Goal: Task Accomplishment & Management: Manage account settings

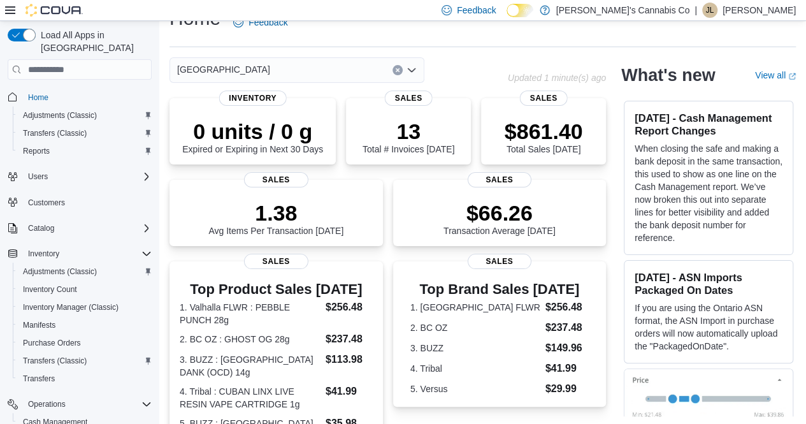
scroll to position [51, 0]
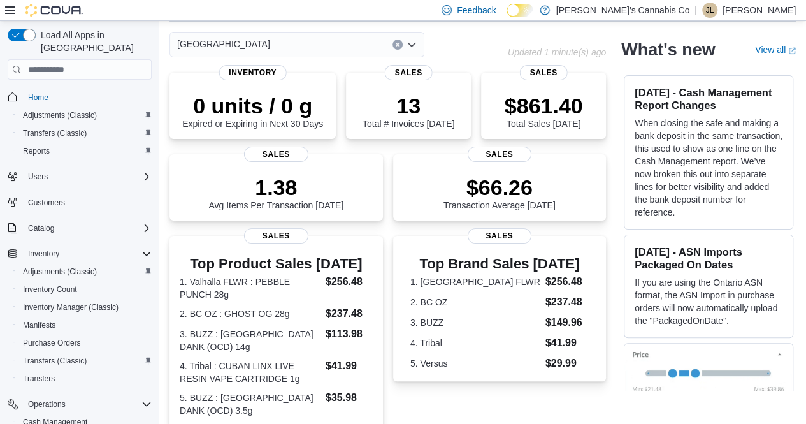
click at [415, 40] on icon "Open list of options" at bounding box center [412, 45] width 10 height 10
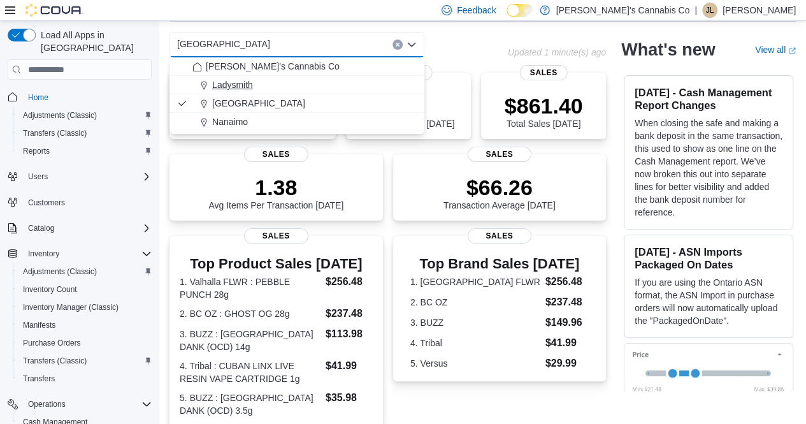
click at [289, 82] on div "Ladysmith" at bounding box center [304, 84] width 224 height 13
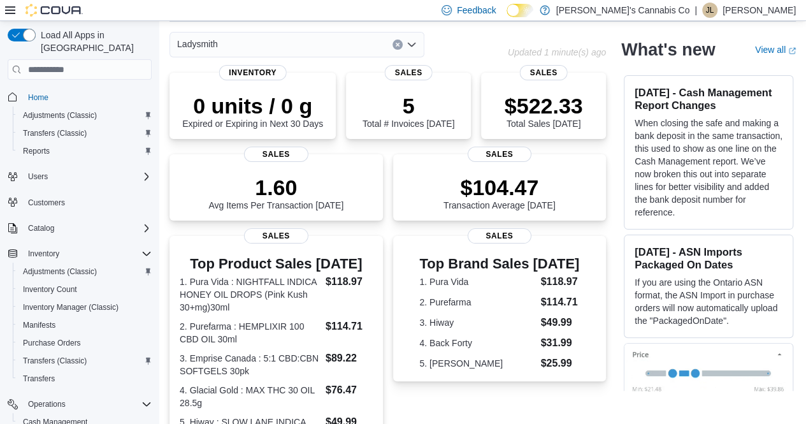
click at [410, 36] on div "Ladysmith" at bounding box center [297, 44] width 255 height 25
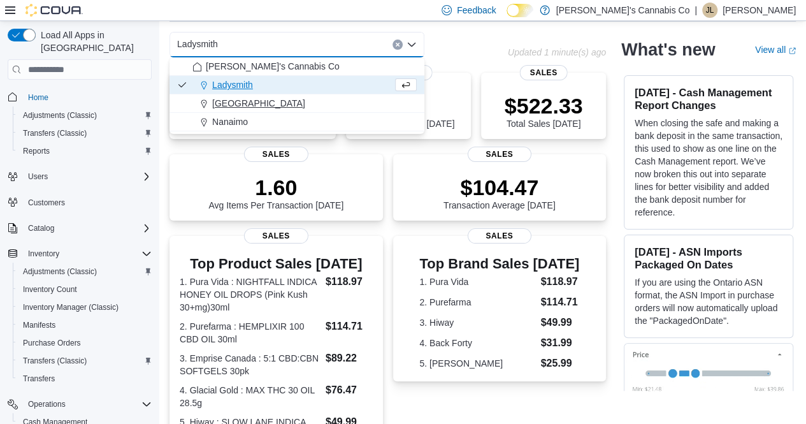
click at [273, 99] on span "[GEOGRAPHIC_DATA]" at bounding box center [258, 103] width 93 height 13
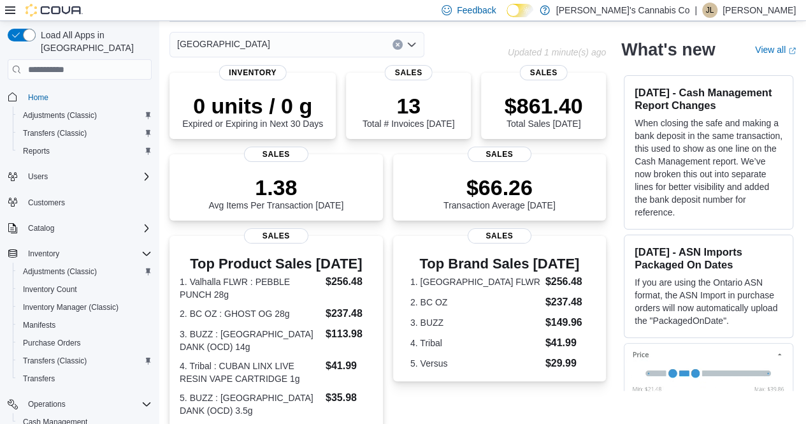
click at [417, 41] on div "[GEOGRAPHIC_DATA]" at bounding box center [297, 44] width 255 height 25
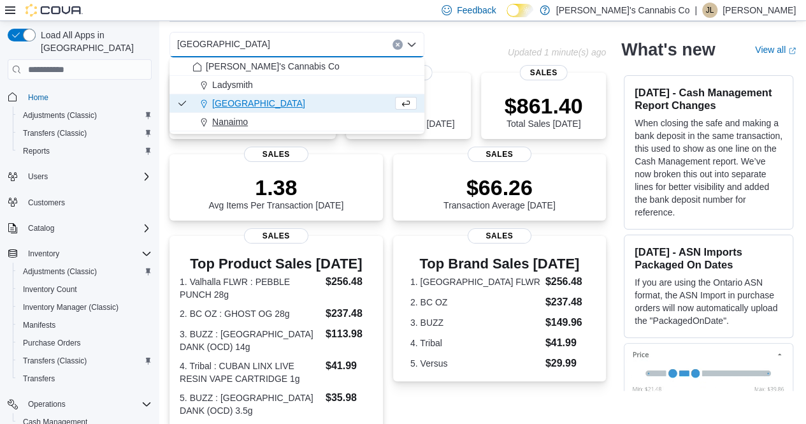
click at [279, 121] on div "Nanaimo" at bounding box center [304, 121] width 224 height 13
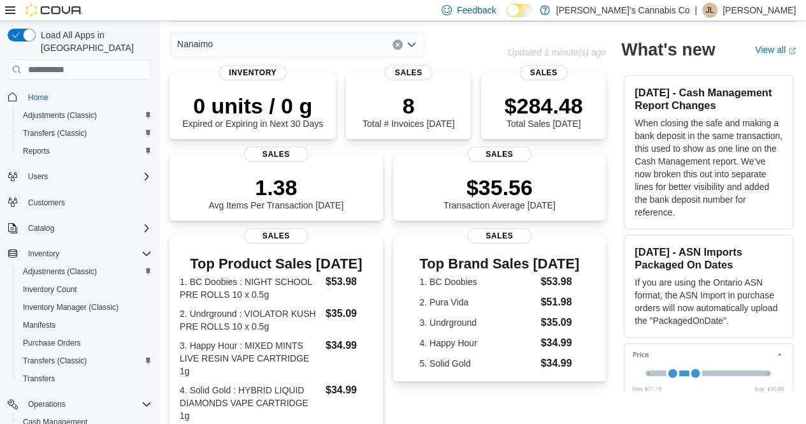
click at [412, 43] on icon "Open list of options" at bounding box center [412, 45] width 10 height 10
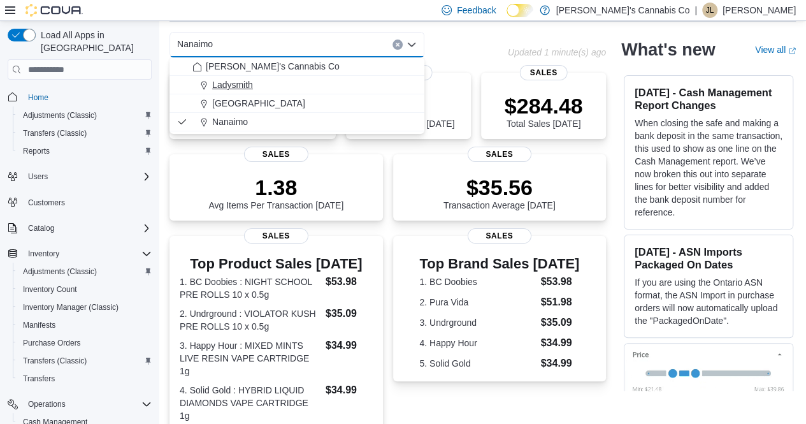
click at [296, 84] on div "Ladysmith" at bounding box center [304, 84] width 224 height 13
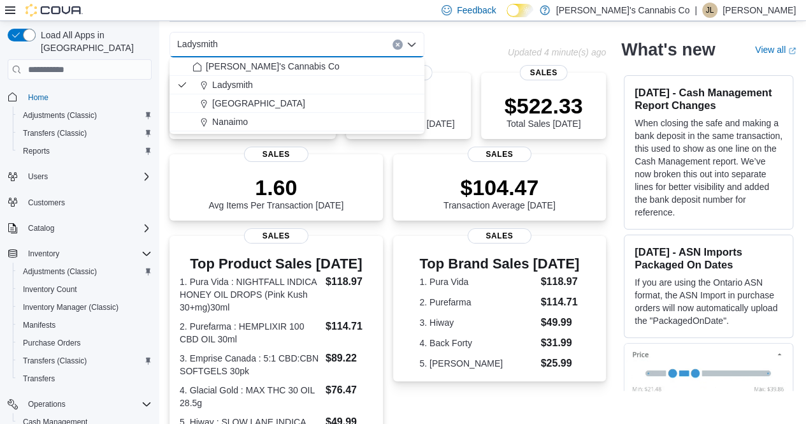
click at [456, 36] on div "Ladysmith Combo box. Selected. Ladysmith. Press Backspace to delete Ladysmith. …" at bounding box center [339, 44] width 338 height 25
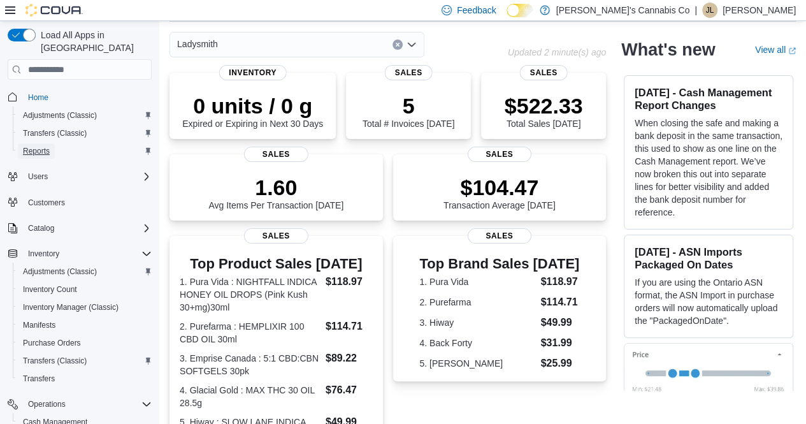
click at [34, 143] on span "Reports" at bounding box center [36, 150] width 27 height 15
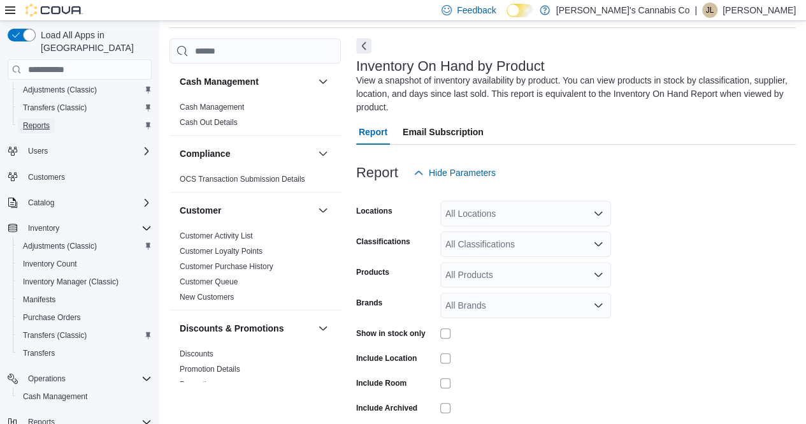
scroll to position [56, 0]
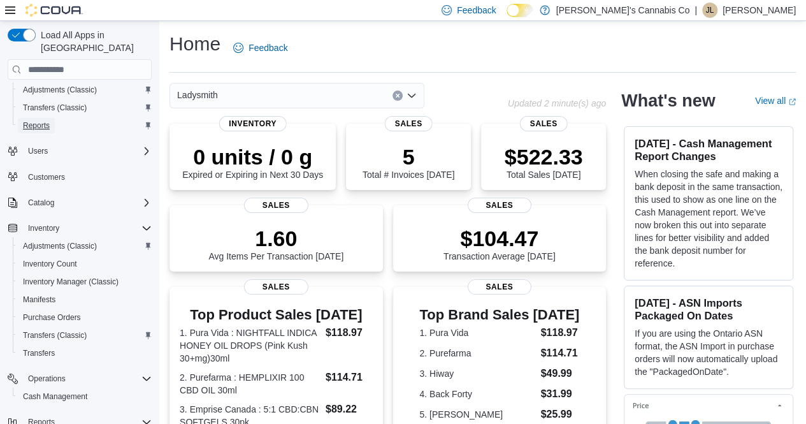
click at [45, 120] on span "Reports" at bounding box center [36, 125] width 27 height 10
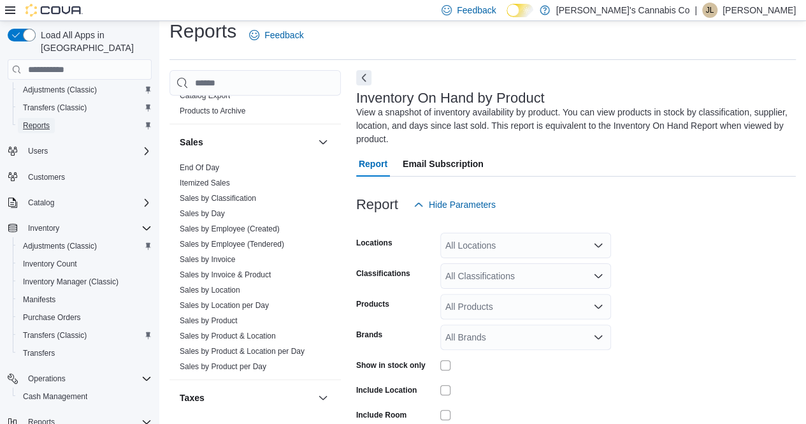
scroll to position [794, 0]
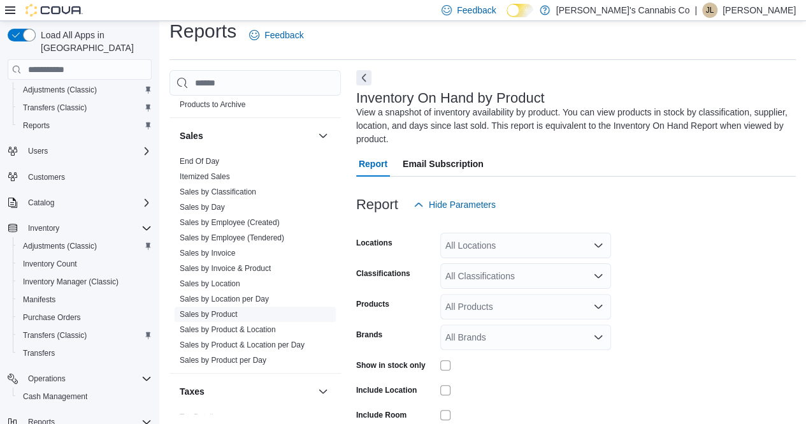
drag, startPoint x: 257, startPoint y: 315, endPoint x: 224, endPoint y: 314, distance: 32.6
click at [224, 314] on link "Sales by Product" at bounding box center [209, 314] width 58 height 9
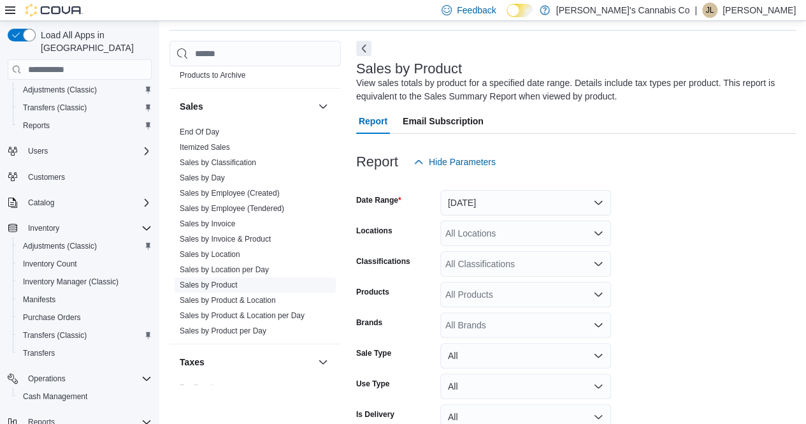
scroll to position [43, 0]
click at [778, 196] on form "Date Range Yesterday Locations All Locations Classifications All Classification…" at bounding box center [576, 319] width 440 height 291
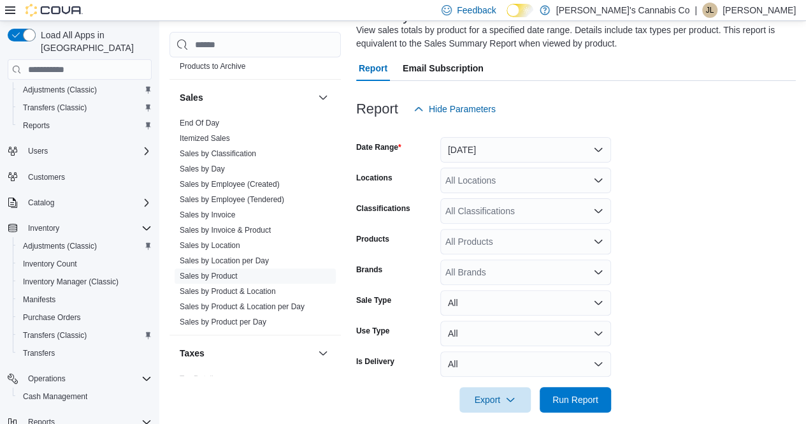
scroll to position [108, 0]
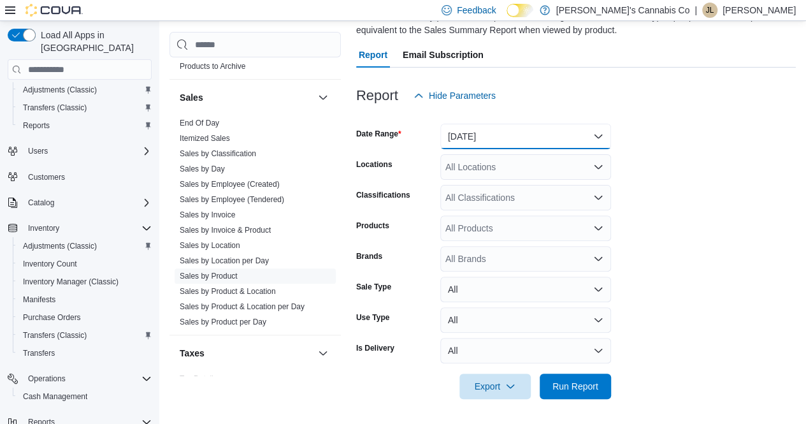
click at [593, 127] on button "Yesterday" at bounding box center [525, 136] width 171 height 25
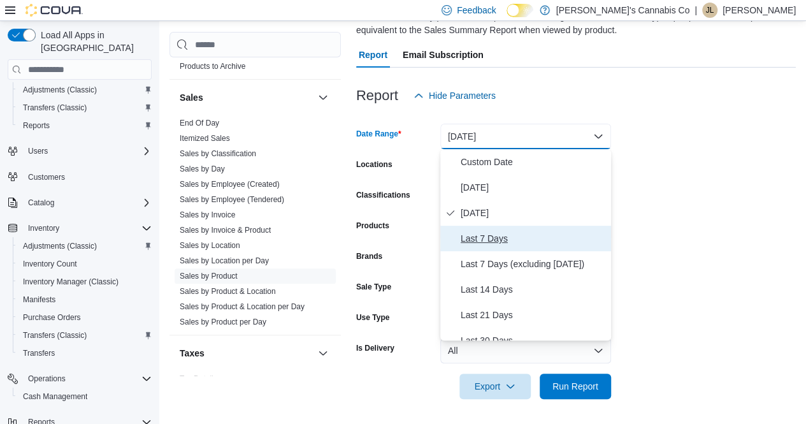
click at [512, 228] on button "Last 7 Days" at bounding box center [525, 238] width 171 height 25
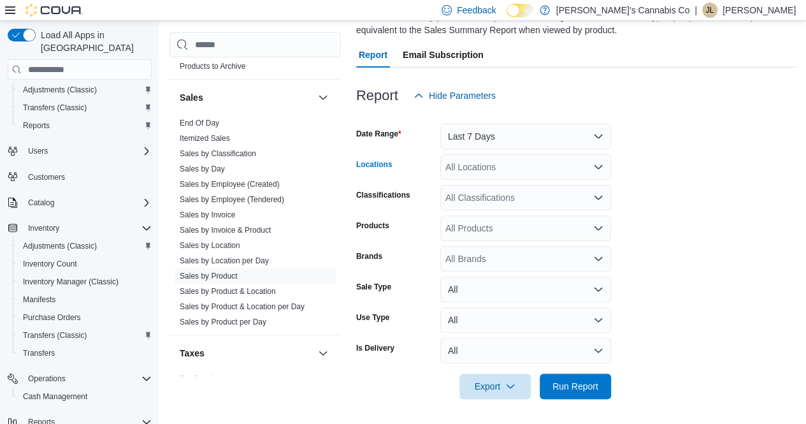
click at [567, 168] on div "All Locations" at bounding box center [525, 166] width 171 height 25
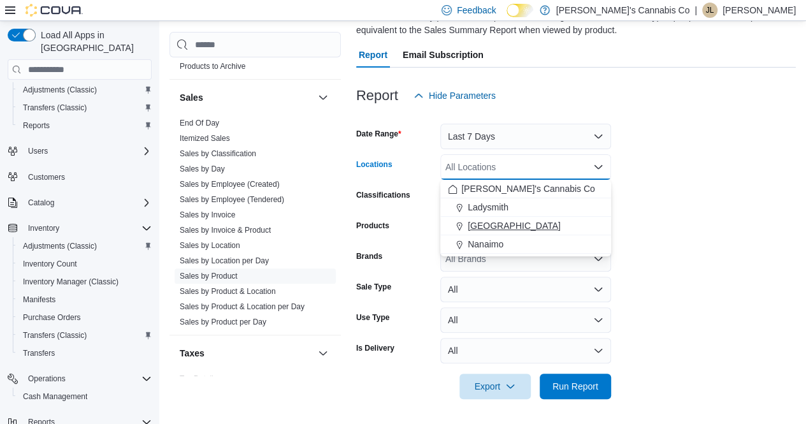
click at [525, 221] on span "[GEOGRAPHIC_DATA]" at bounding box center [514, 225] width 93 height 13
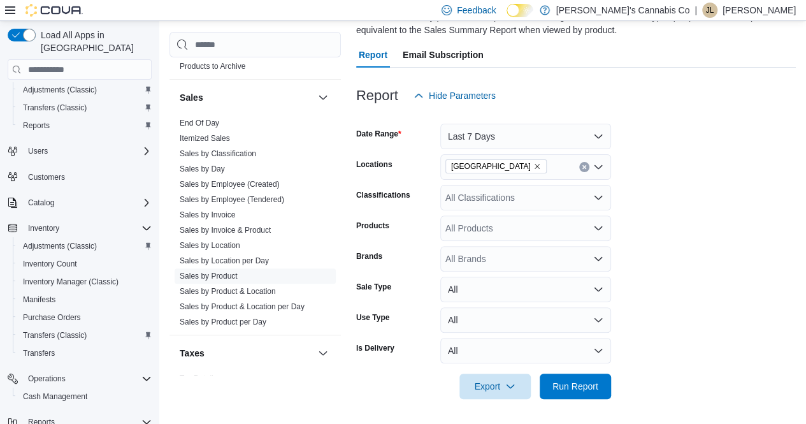
click at [785, 142] on form "Date Range Last 7 Days Locations Lake Cowichan Classifications All Classificati…" at bounding box center [576, 253] width 440 height 291
click at [530, 228] on div "All Products" at bounding box center [525, 227] width 171 height 25
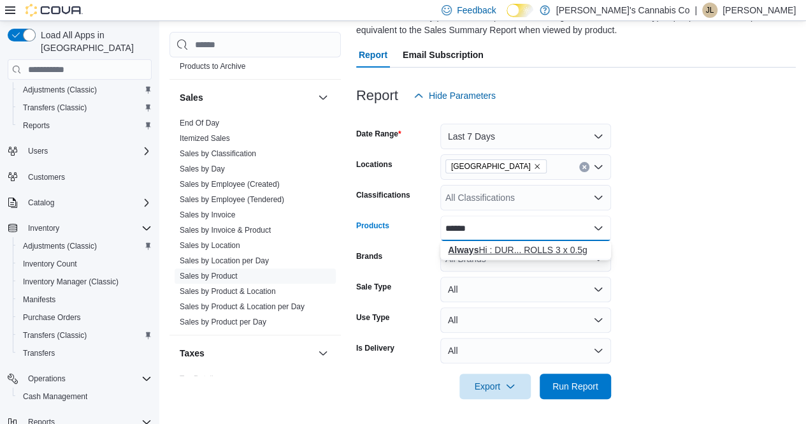
type input "******"
click at [508, 247] on div "Always Hi : DUR... ROLLS 3 x 0.5g" at bounding box center [526, 249] width 156 height 13
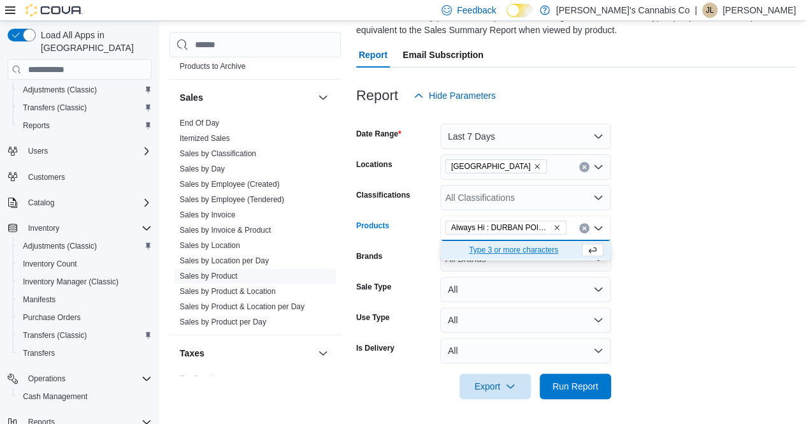
click at [712, 216] on form "Date Range Last 7 Days Locations Lake Cowichan Classifications All Classificati…" at bounding box center [576, 253] width 440 height 291
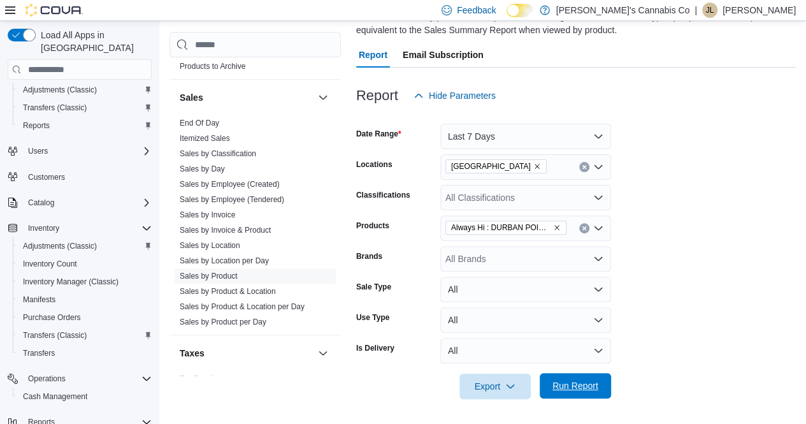
click at [571, 384] on span "Run Report" at bounding box center [576, 385] width 46 height 13
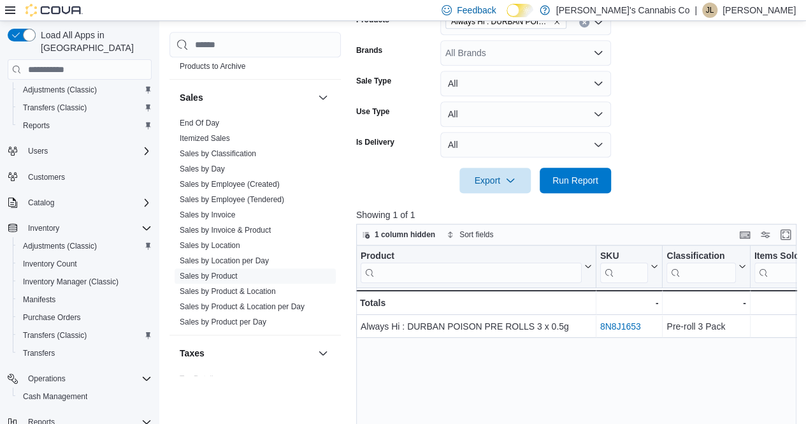
scroll to position [463, 0]
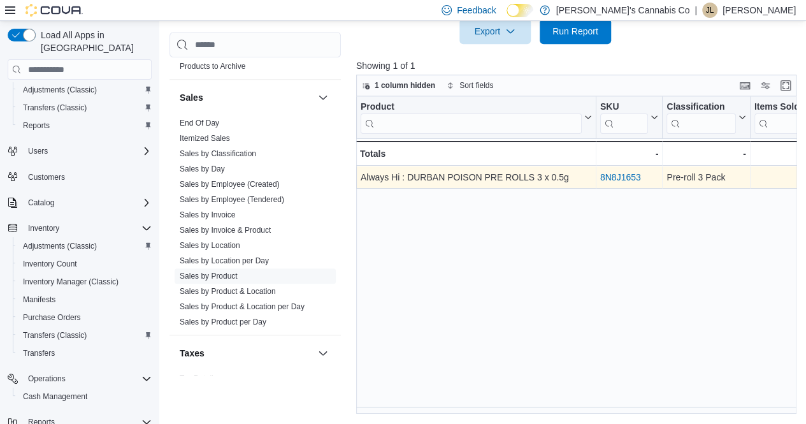
click at [616, 179] on link "8N8J1653" at bounding box center [620, 177] width 41 height 10
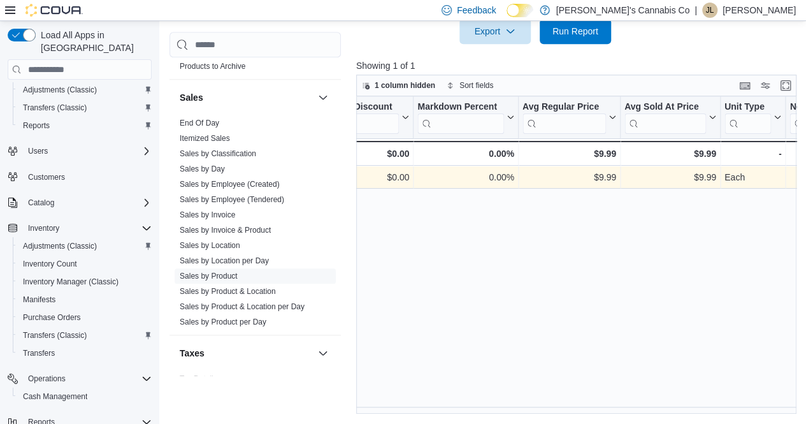
scroll to position [0, 994]
click at [251, 197] on link "Sales by Employee (Tendered)" at bounding box center [232, 199] width 105 height 9
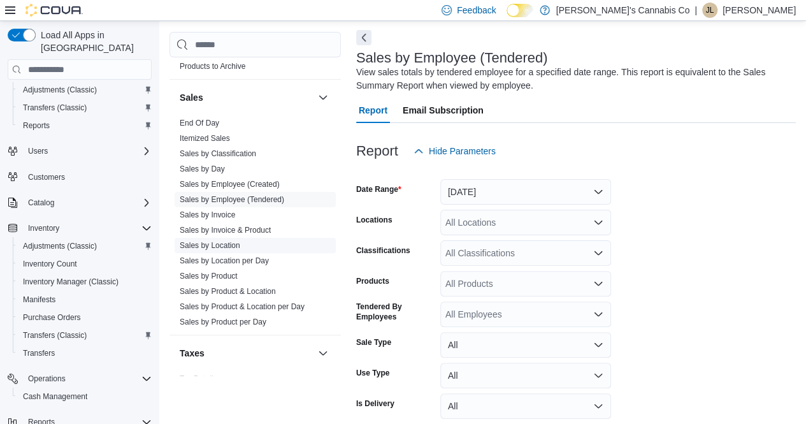
scroll to position [43, 0]
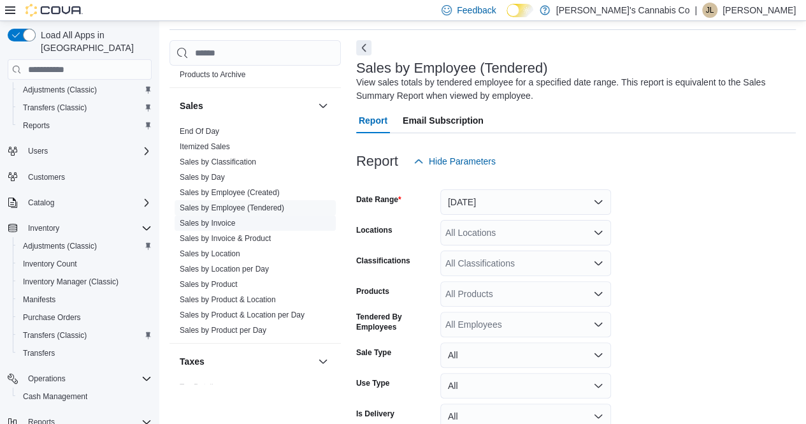
click at [232, 219] on link "Sales by Invoice" at bounding box center [207, 223] width 55 height 9
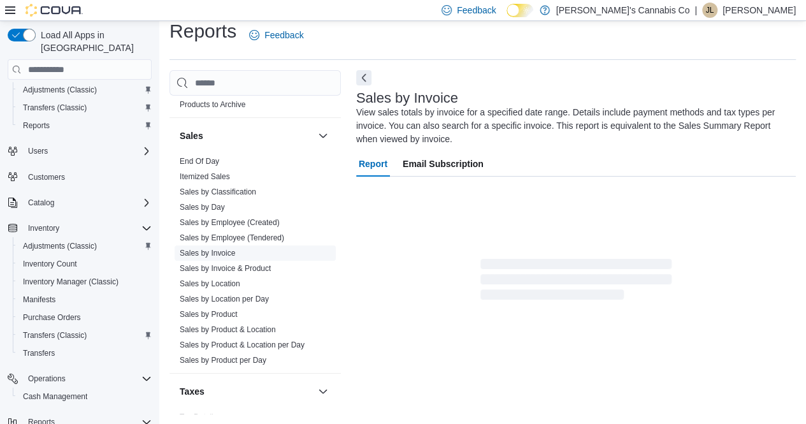
scroll to position [56, 0]
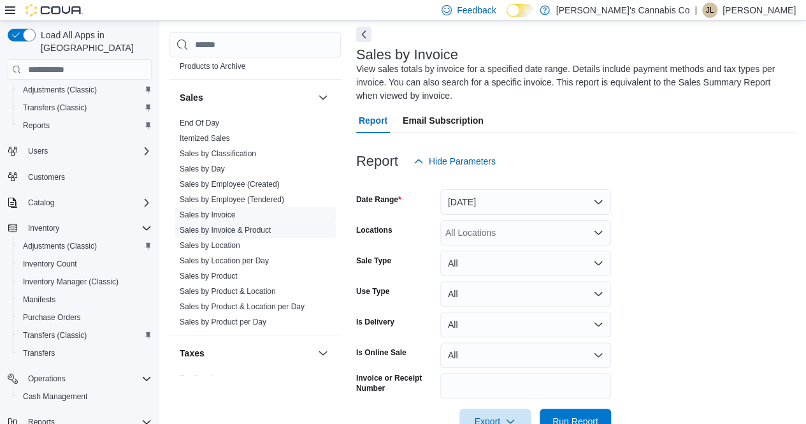
click at [254, 226] on link "Sales by Invoice & Product" at bounding box center [225, 230] width 91 height 9
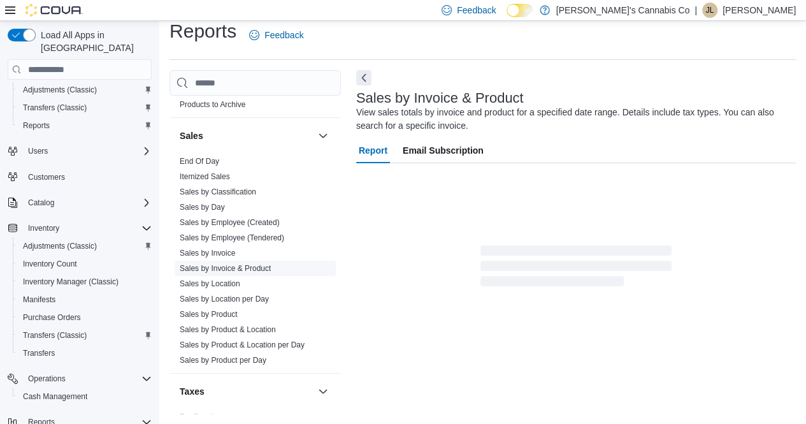
scroll to position [43, 0]
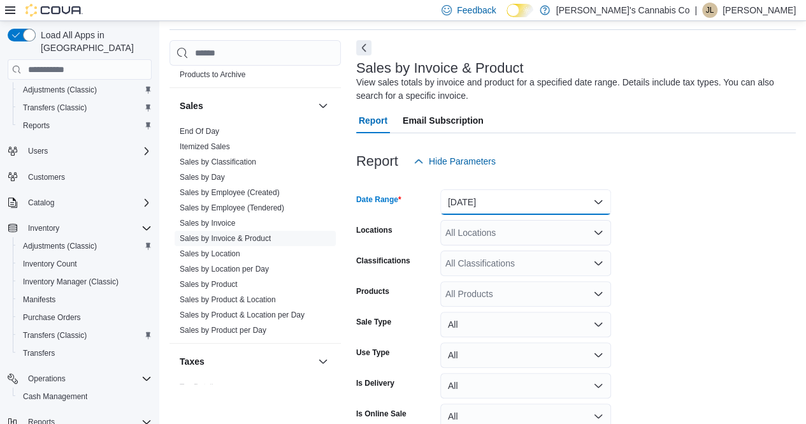
click at [597, 205] on button "Yesterday" at bounding box center [525, 201] width 171 height 25
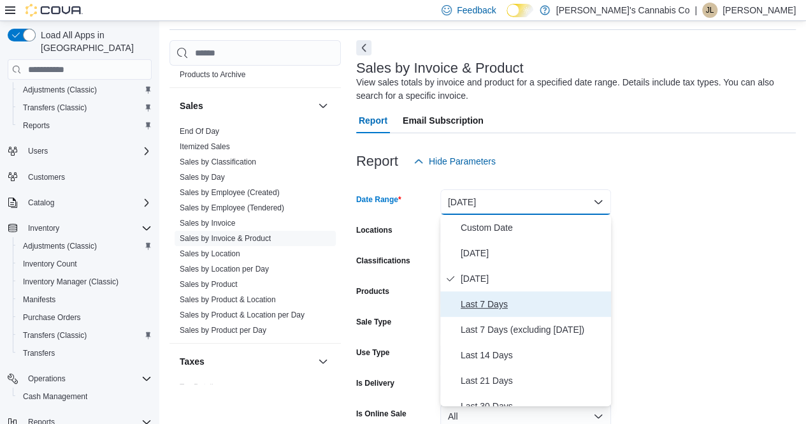
click at [492, 301] on span "Last 7 Days" at bounding box center [533, 303] width 145 height 15
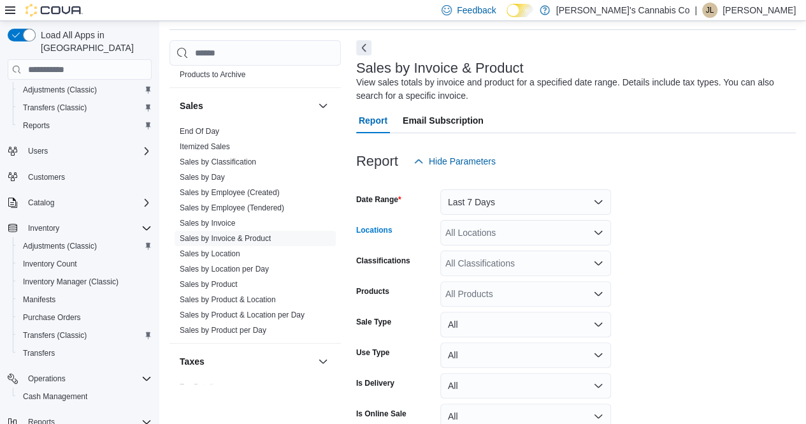
click at [603, 234] on icon "Open list of options" at bounding box center [598, 233] width 10 height 10
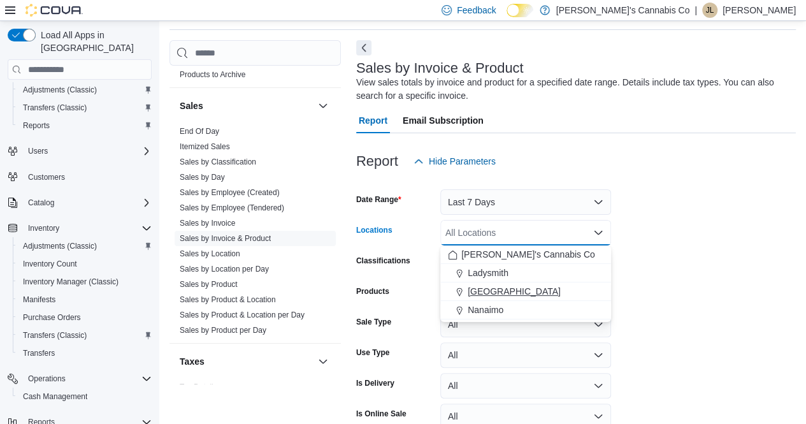
click at [510, 290] on span "[GEOGRAPHIC_DATA]" at bounding box center [514, 291] width 93 height 13
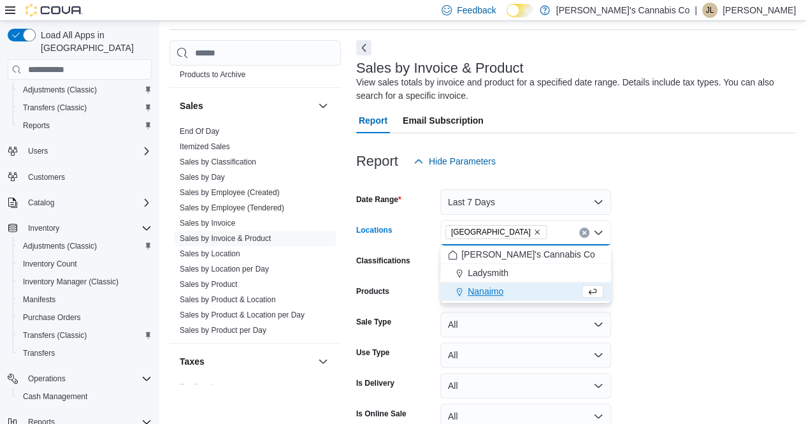
click at [695, 231] on form "Date Range Last 7 Days Locations Lake Cowichan Combo box. Selected. Lake Cowich…" at bounding box center [576, 334] width 440 height 321
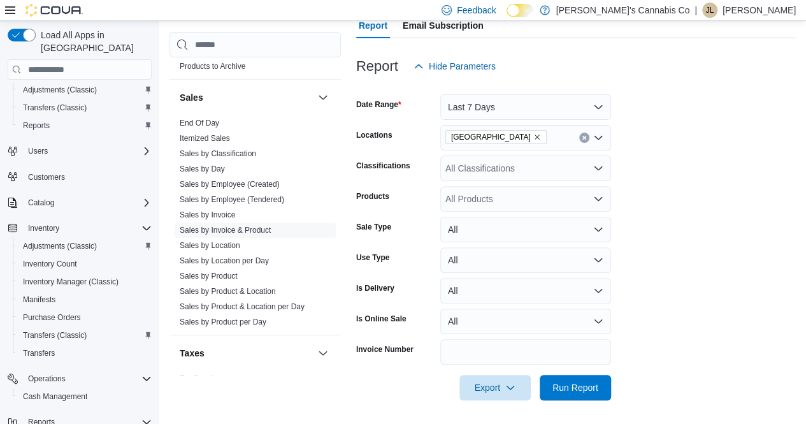
scroll to position [139, 0]
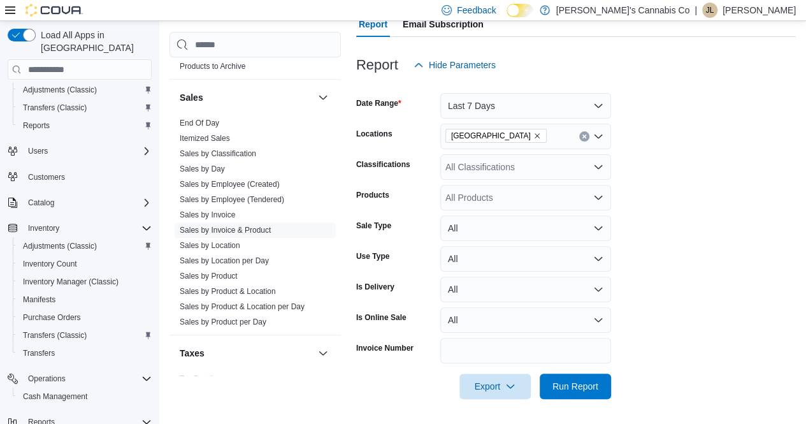
click at [533, 191] on div "All Products" at bounding box center [525, 197] width 171 height 25
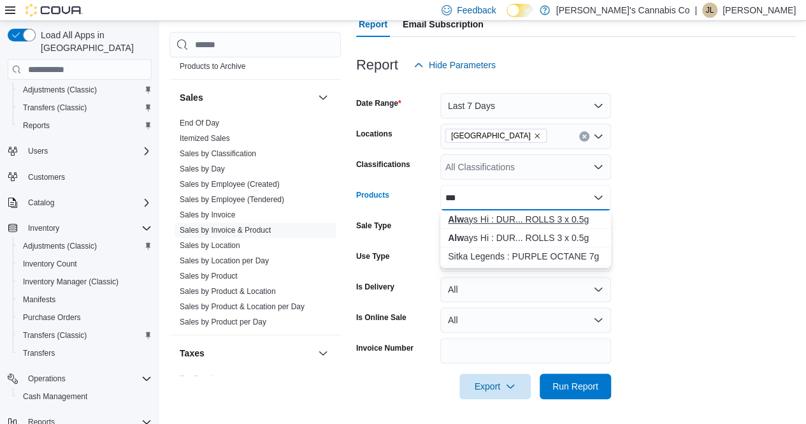
type input "***"
click at [530, 214] on div "Alw ays Hi : DUR... ROLLS 3 x 0.5g" at bounding box center [526, 219] width 156 height 13
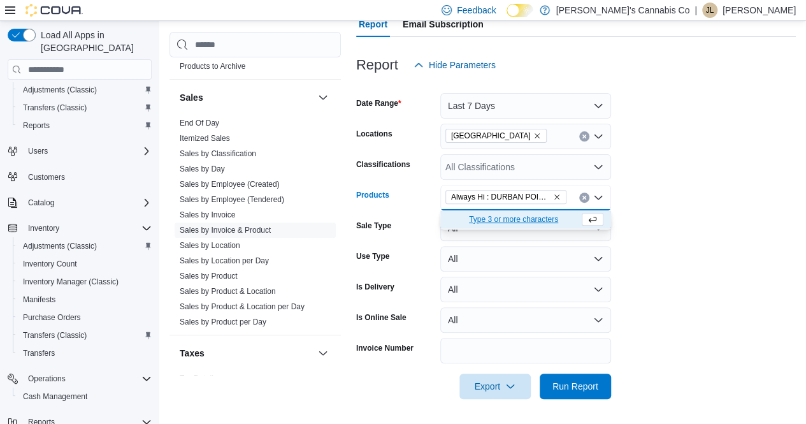
click at [572, 195] on input "Products" at bounding box center [572, 197] width 1 height 15
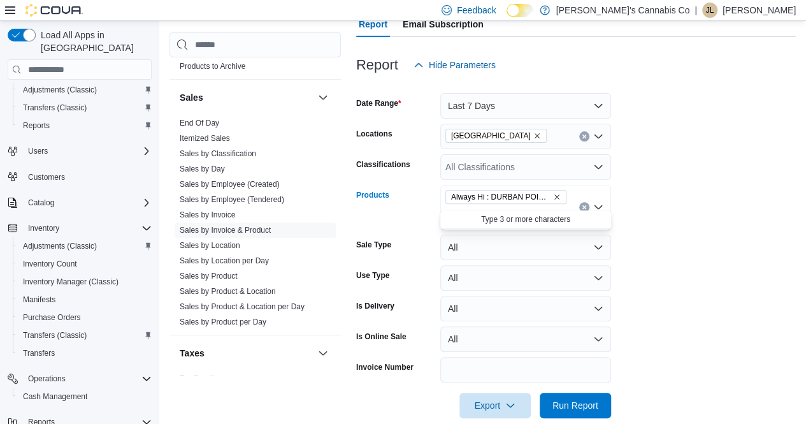
type input "*"
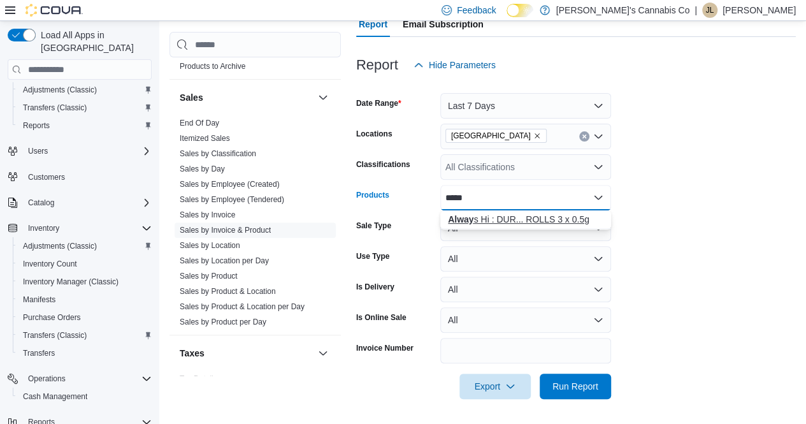
type input "*****"
click at [525, 216] on div "Alway s Hi : DUR... ROLLS 3 x 0.5g" at bounding box center [526, 219] width 156 height 13
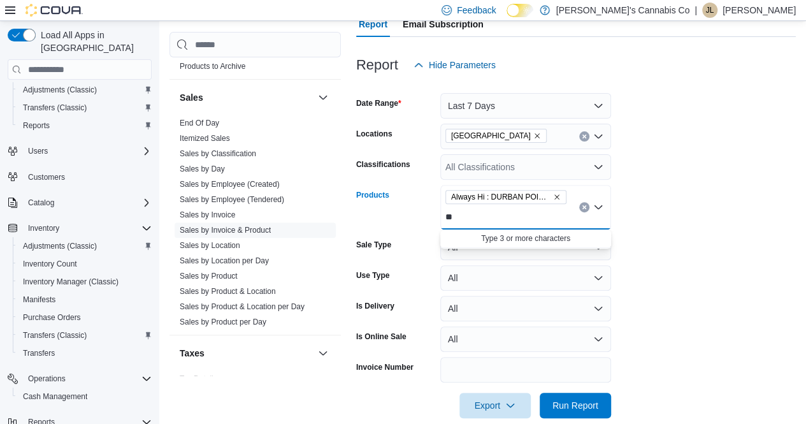
type input "*"
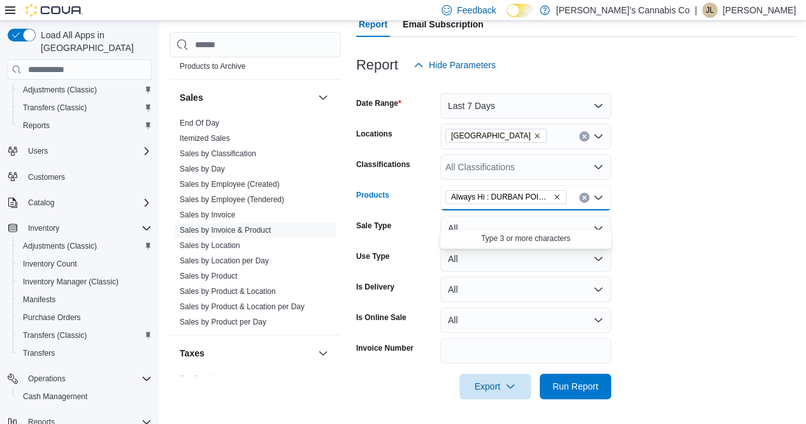
click at [748, 167] on form "Date Range Last 7 Days Locations Lake Cowichan Classifications All Classificati…" at bounding box center [576, 238] width 440 height 321
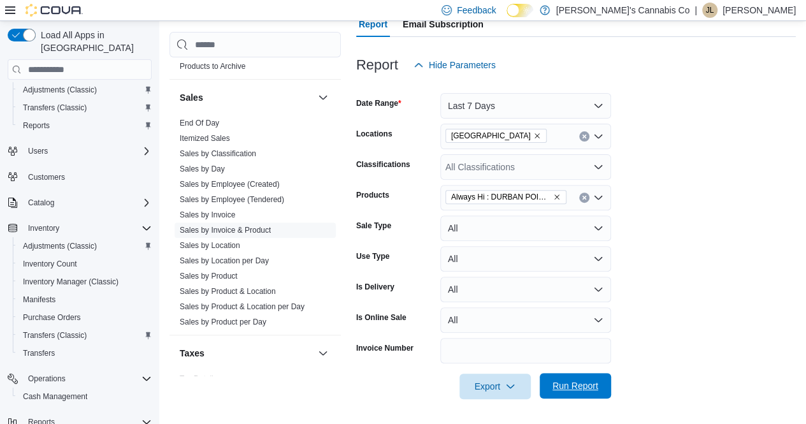
click at [563, 378] on span "Run Report" at bounding box center [575, 385] width 56 height 25
click at [711, 276] on form "Date Range Last 7 Days Locations Lake Cowichan Classifications All Classificati…" at bounding box center [578, 238] width 445 height 321
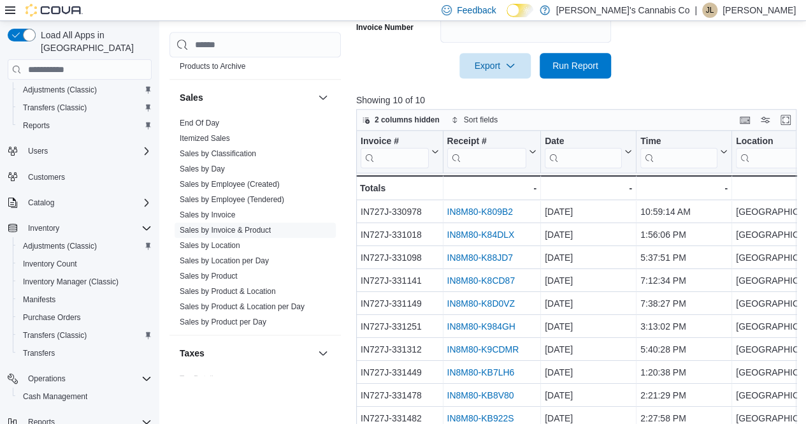
scroll to position [494, 0]
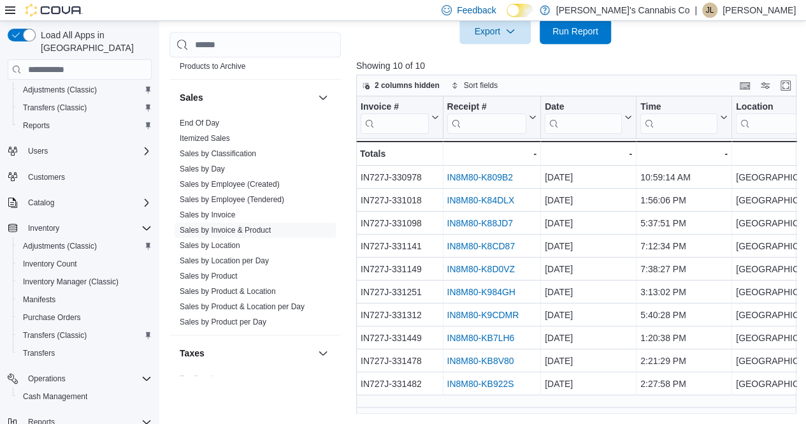
drag, startPoint x: 432, startPoint y: 409, endPoint x: 445, endPoint y: 407, distance: 13.0
click at [445, 407] on div "Invoice # Click to view column header actions Receipt # Click to view column he…" at bounding box center [578, 255] width 445 height 318
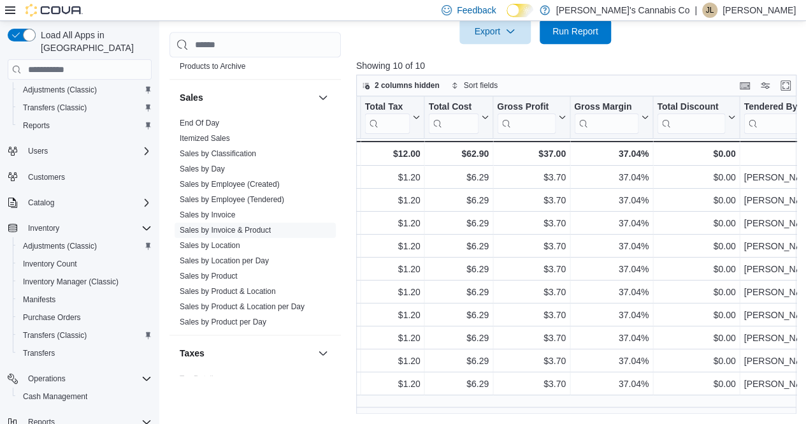
scroll to position [0, 0]
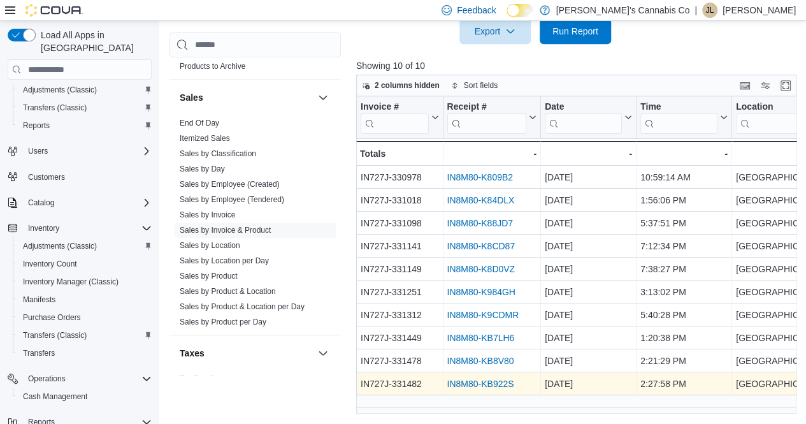
click at [487, 379] on link "IN8M80-KB922S" at bounding box center [480, 384] width 67 height 10
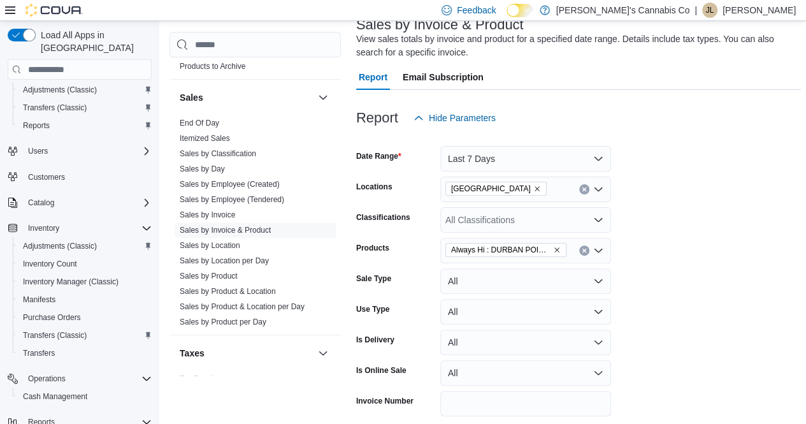
scroll to position [112, 0]
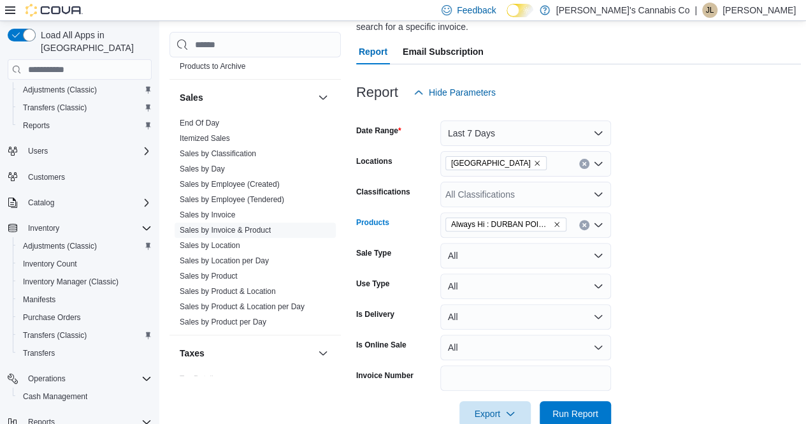
click at [559, 224] on icon "Remove Always Hi : DURBAN POISON PRE ROLLS 3 x 0.5g from selection in this group" at bounding box center [557, 225] width 8 height 8
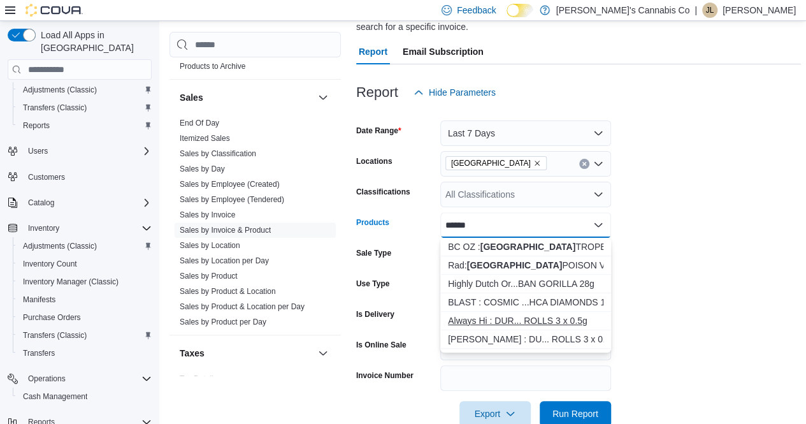
type input "******"
click at [540, 319] on div "Always Hi : DUR... ROLLS 3 x 0.5g" at bounding box center [526, 320] width 156 height 13
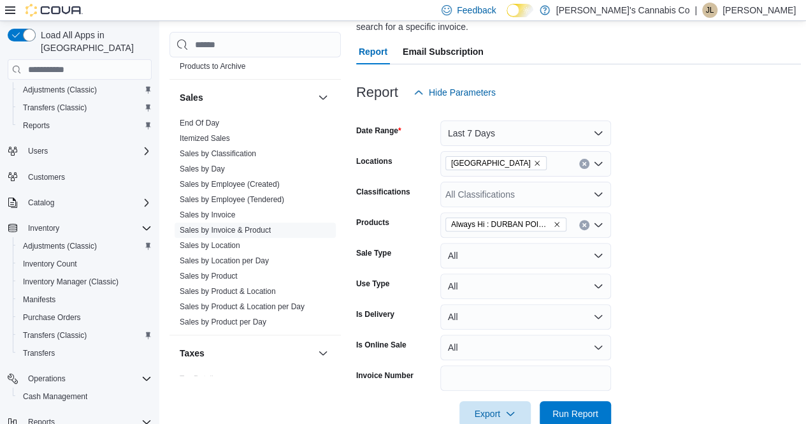
click at [727, 247] on form "Date Range Last 7 Days Locations Lake Cowichan Classifications All Classificati…" at bounding box center [578, 265] width 445 height 321
click at [602, 129] on button "Last 7 Days" at bounding box center [525, 132] width 171 height 25
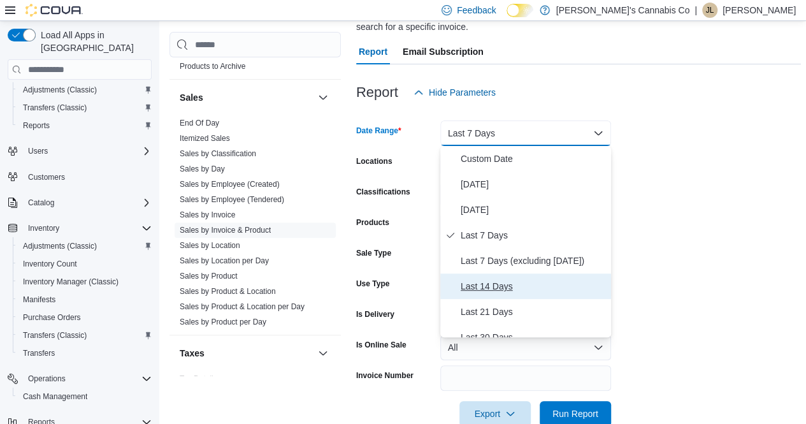
click at [570, 279] on span "Last 14 Days" at bounding box center [533, 286] width 145 height 15
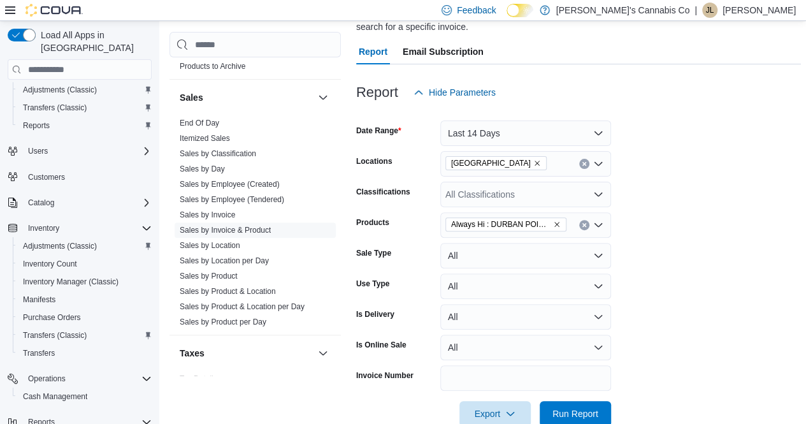
click at [714, 233] on form "Date Range Last 14 Days Locations Lake Cowichan Classifications All Classificat…" at bounding box center [578, 265] width 445 height 321
click at [604, 134] on button "Last 14 Days" at bounding box center [525, 132] width 171 height 25
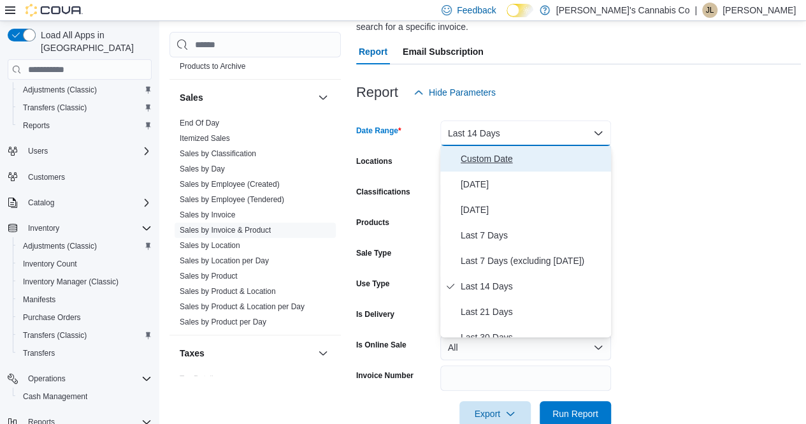
click at [496, 163] on span "Custom Date" at bounding box center [533, 158] width 145 height 15
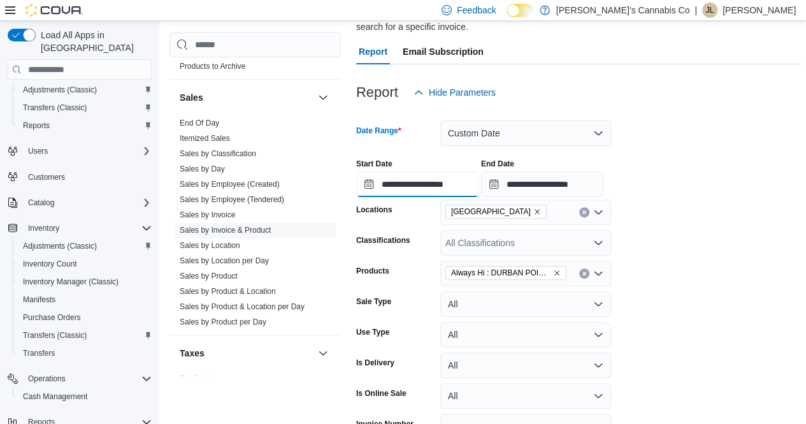
click at [476, 178] on input "**********" at bounding box center [417, 183] width 122 height 25
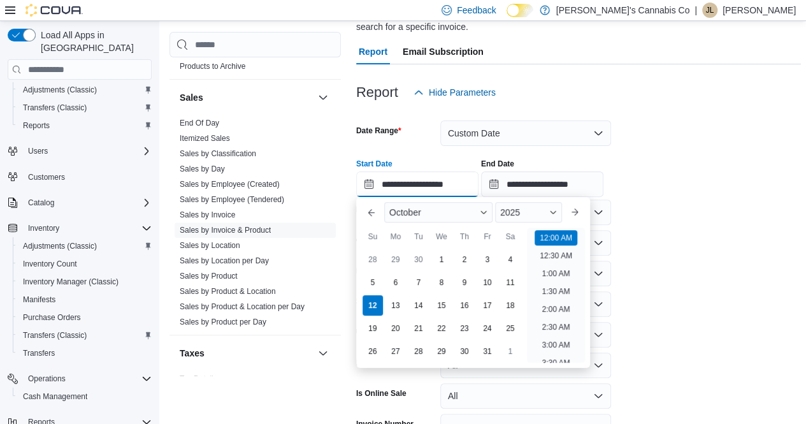
scroll to position [40, 0]
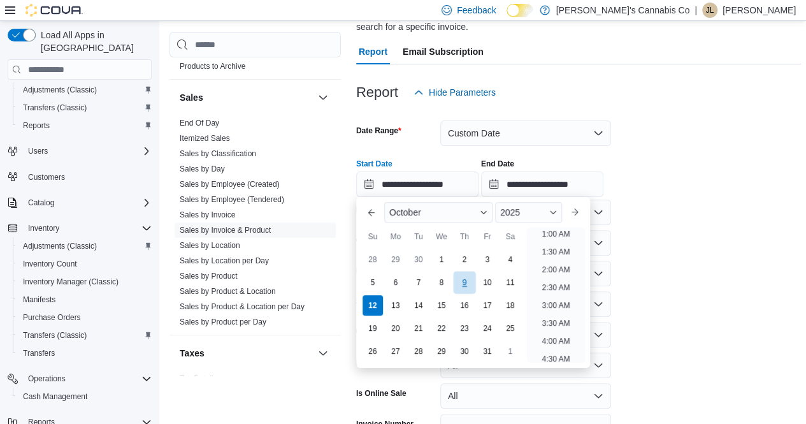
click at [464, 279] on div "9" at bounding box center [464, 282] width 22 height 22
type input "**********"
click at [698, 180] on div "**********" at bounding box center [578, 172] width 445 height 48
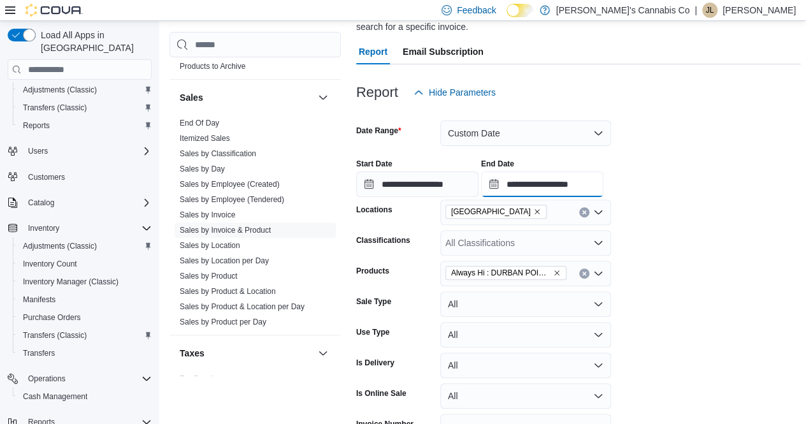
click at [604, 190] on input "**********" at bounding box center [542, 183] width 122 height 25
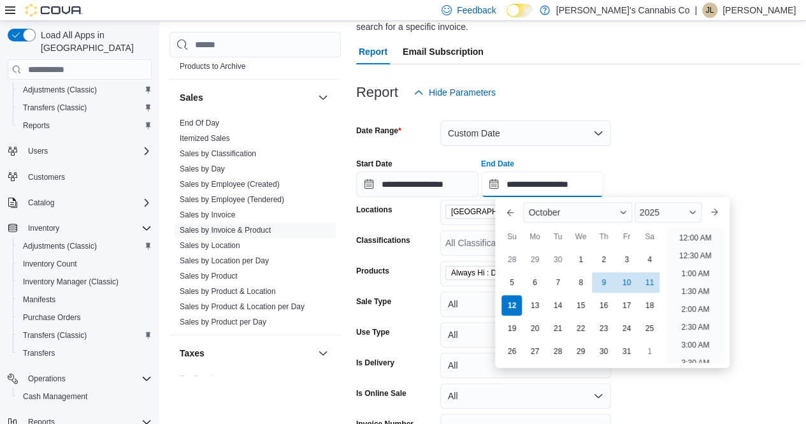
scroll to position [724, 0]
click at [605, 282] on div "9" at bounding box center [604, 282] width 22 height 22
type input "**********"
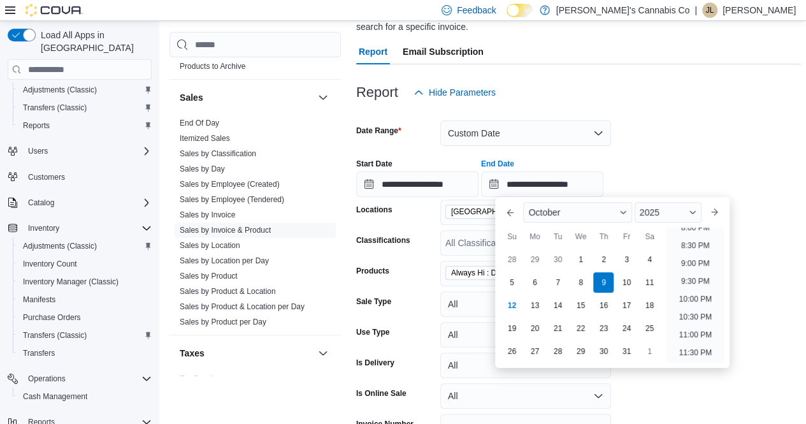
click at [727, 127] on form "**********" at bounding box center [578, 290] width 445 height 370
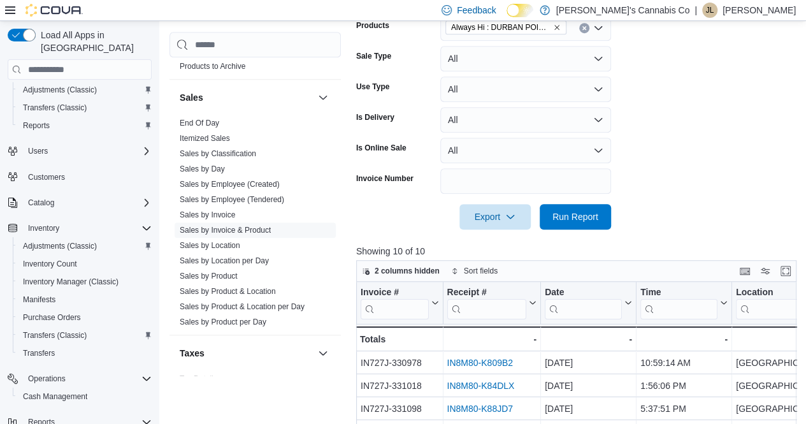
scroll to position [392, 0]
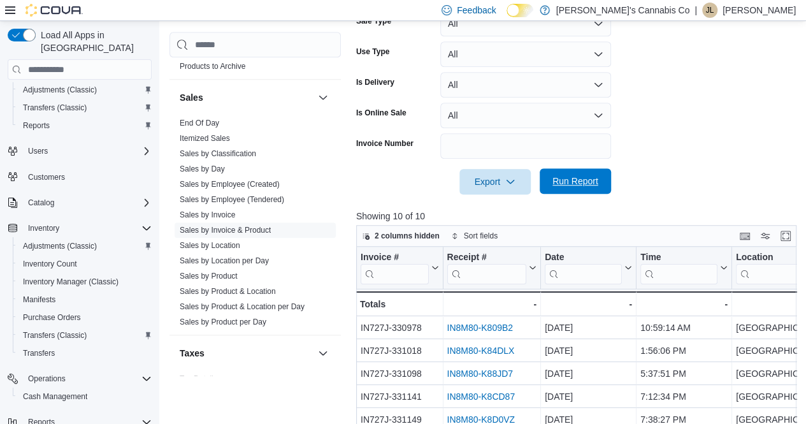
click at [589, 171] on span "Run Report" at bounding box center [575, 180] width 56 height 25
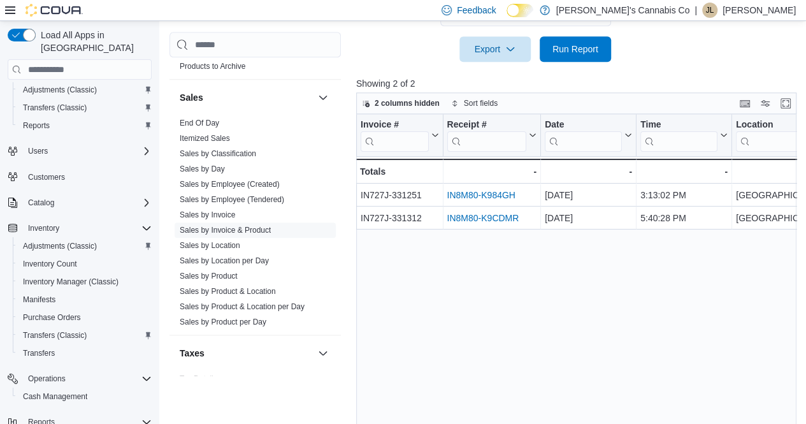
scroll to position [542, 0]
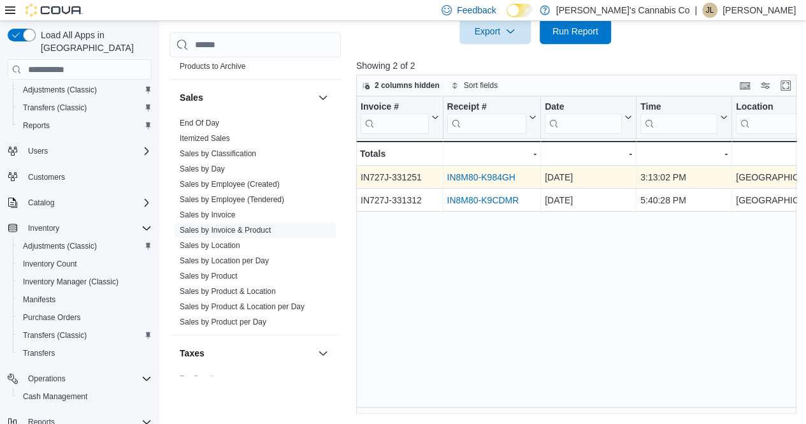
click at [497, 173] on link "IN8M80-K984GH" at bounding box center [481, 177] width 68 height 10
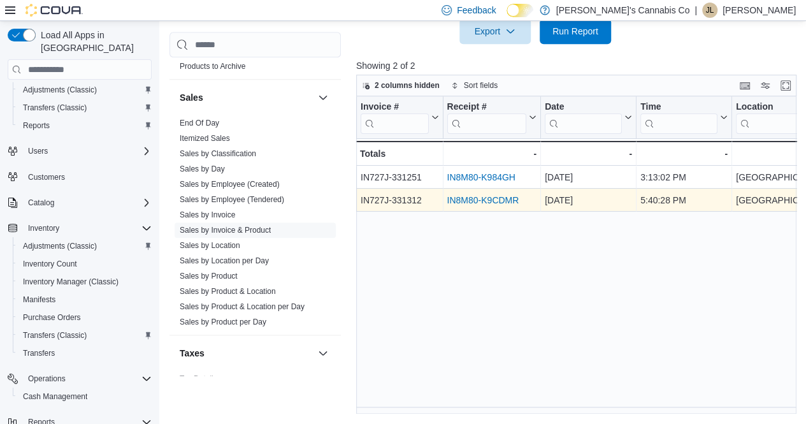
click at [472, 197] on link "IN8M80-K9CDMR" at bounding box center [483, 200] width 72 height 10
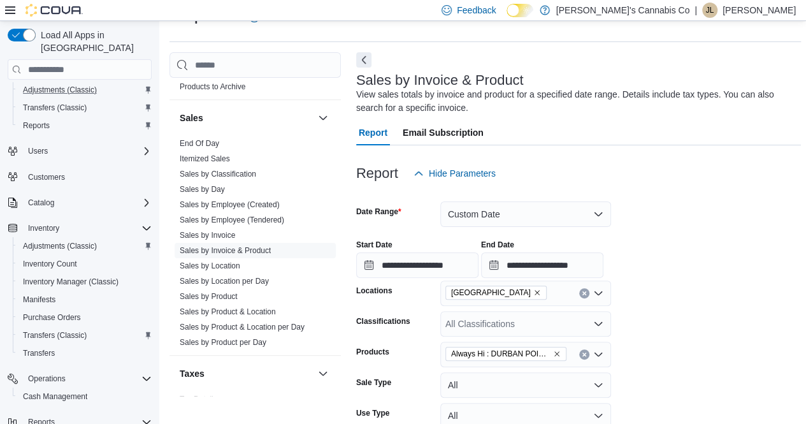
scroll to position [0, 0]
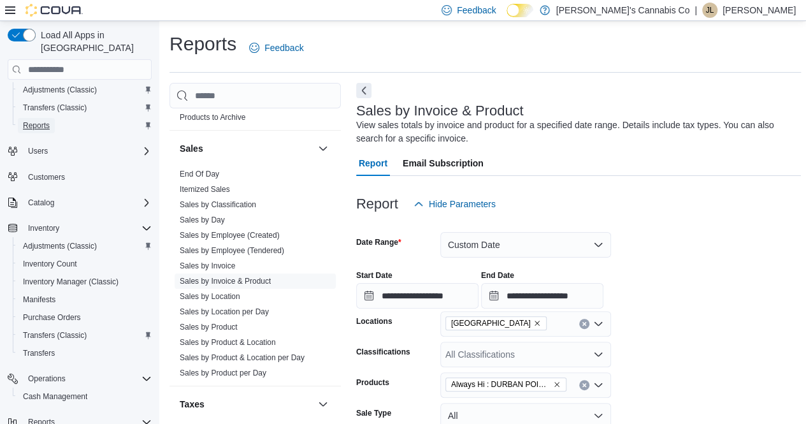
click at [53, 118] on link "Reports" at bounding box center [36, 125] width 37 height 15
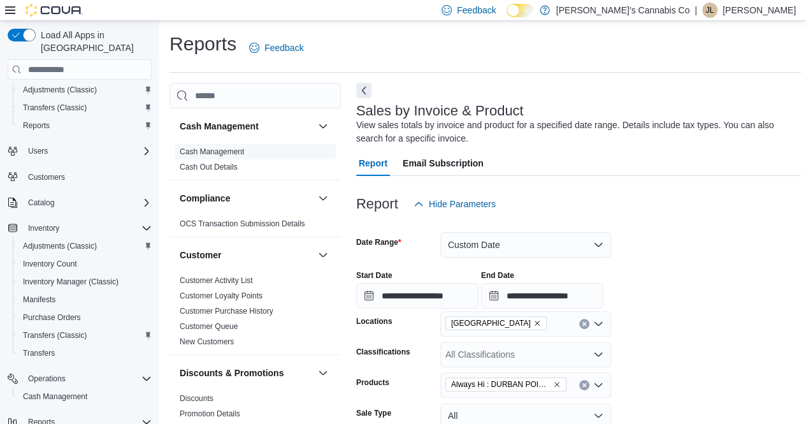
click at [245, 150] on span "Cash Management" at bounding box center [255, 151] width 161 height 15
click at [225, 150] on link "Cash Management" at bounding box center [212, 151] width 64 height 9
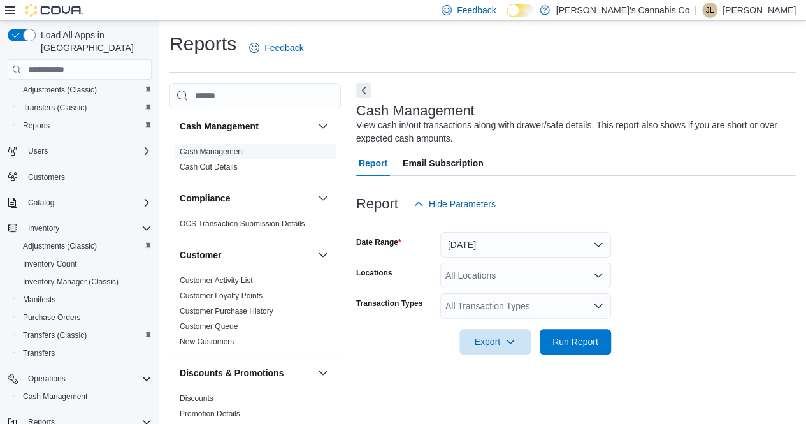
scroll to position [13, 0]
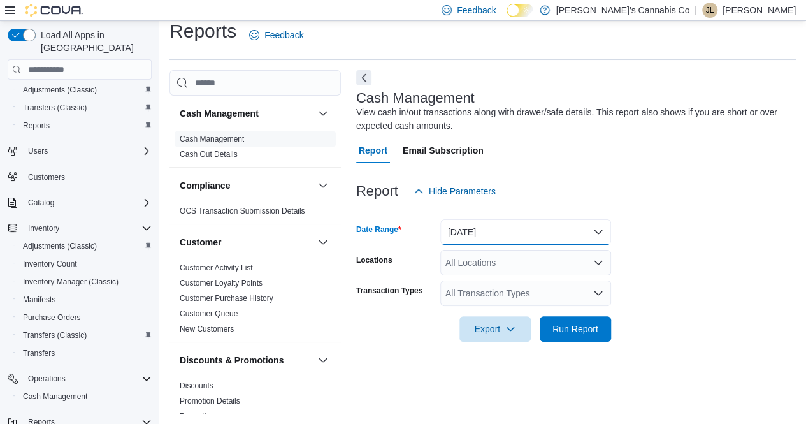
click at [512, 227] on button "Today" at bounding box center [525, 231] width 171 height 25
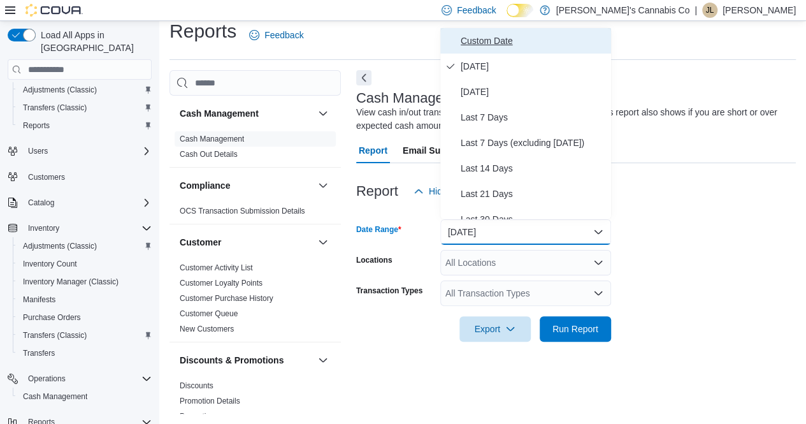
click at [534, 43] on span "Custom Date" at bounding box center [533, 40] width 145 height 15
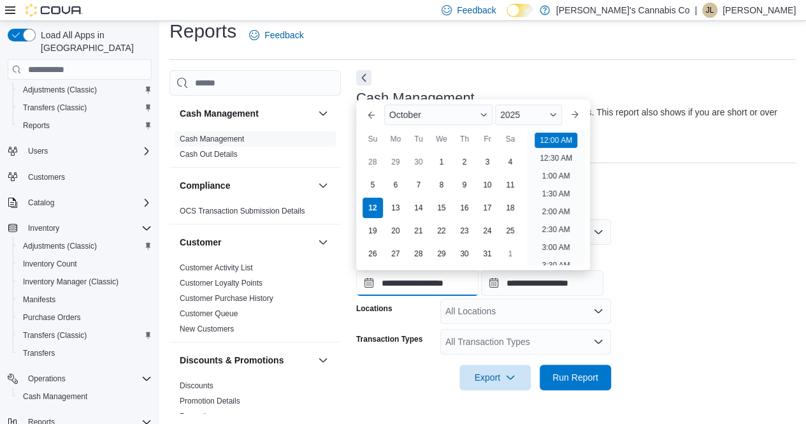
scroll to position [40, 0]
click at [479, 287] on input "**********" at bounding box center [417, 282] width 122 height 25
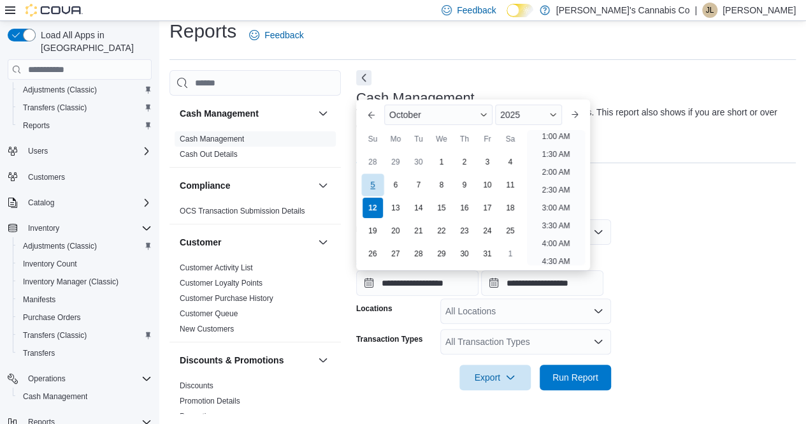
click at [372, 192] on div "5" at bounding box center [372, 185] width 22 height 22
type input "**********"
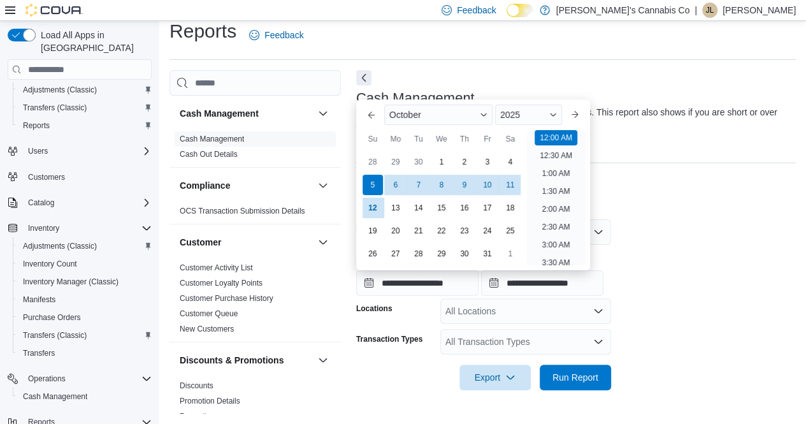
click at [640, 207] on div at bounding box center [576, 211] width 440 height 15
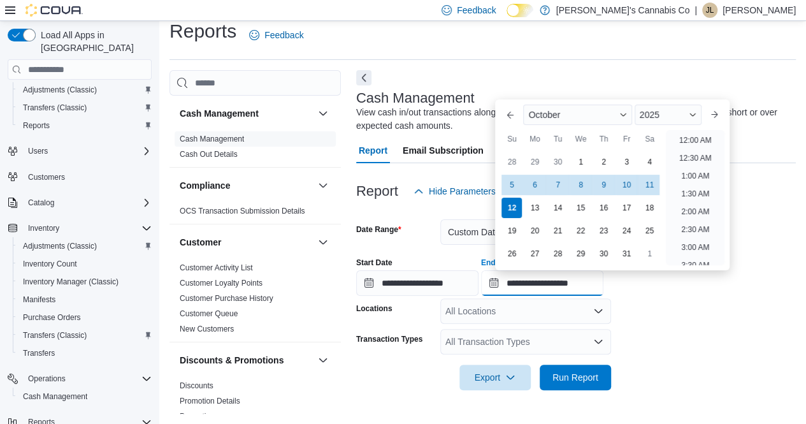
click at [604, 279] on input "**********" at bounding box center [542, 282] width 122 height 25
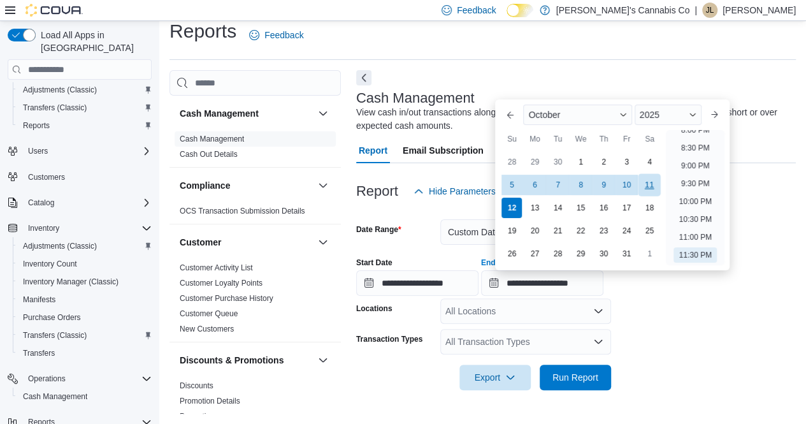
click at [649, 182] on div "11" at bounding box center [650, 185] width 22 height 22
type input "**********"
click at [673, 331] on form "**********" at bounding box center [576, 297] width 440 height 186
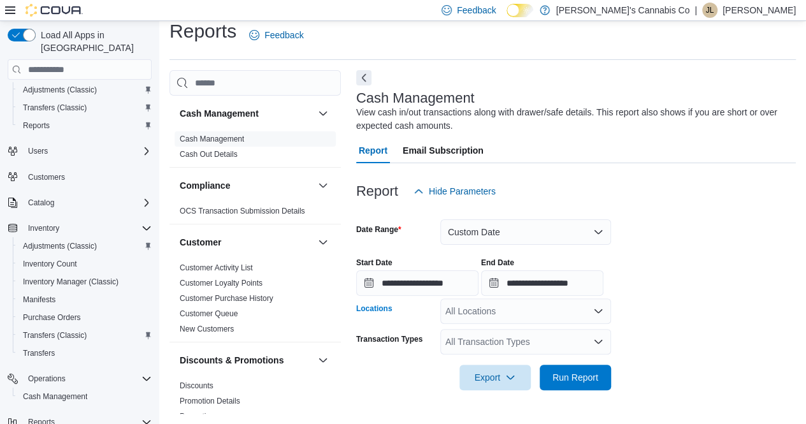
click at [603, 310] on icon "Open list of options" at bounding box center [598, 311] width 10 height 10
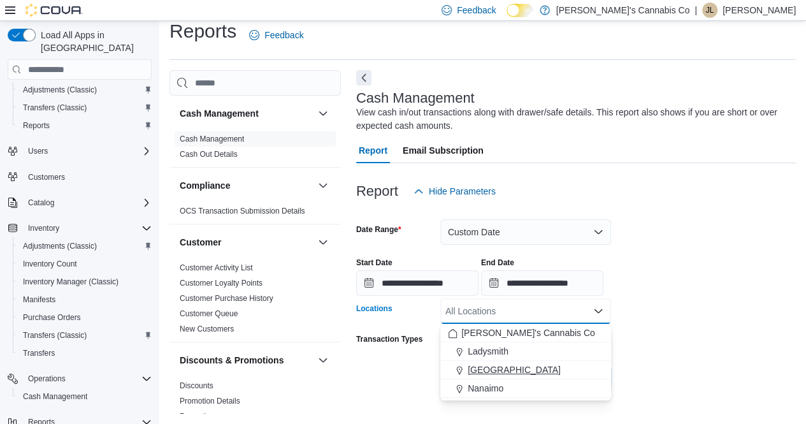
click at [519, 364] on span "[GEOGRAPHIC_DATA]" at bounding box center [514, 369] width 93 height 13
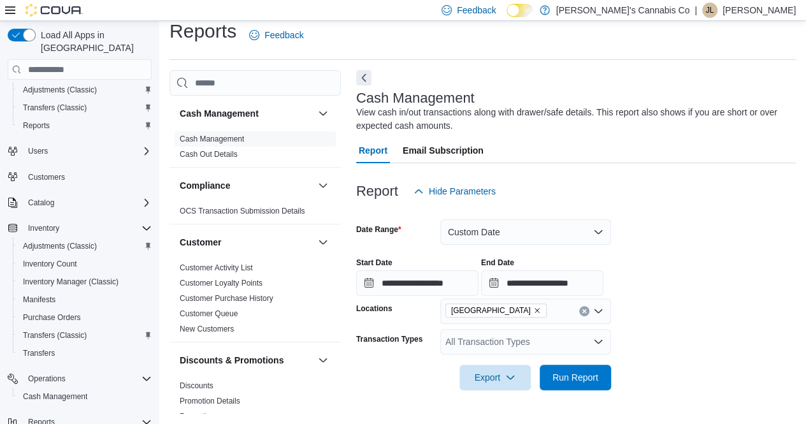
click at [631, 333] on form "**********" at bounding box center [576, 297] width 440 height 186
click at [591, 368] on span "Run Report" at bounding box center [575, 376] width 56 height 25
click at [698, 286] on div "**********" at bounding box center [576, 271] width 440 height 48
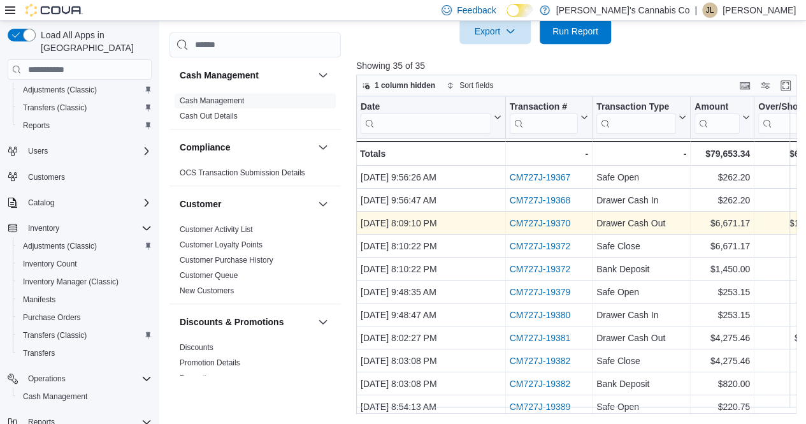
click at [552, 219] on link "CM727J-19370" at bounding box center [539, 223] width 61 height 10
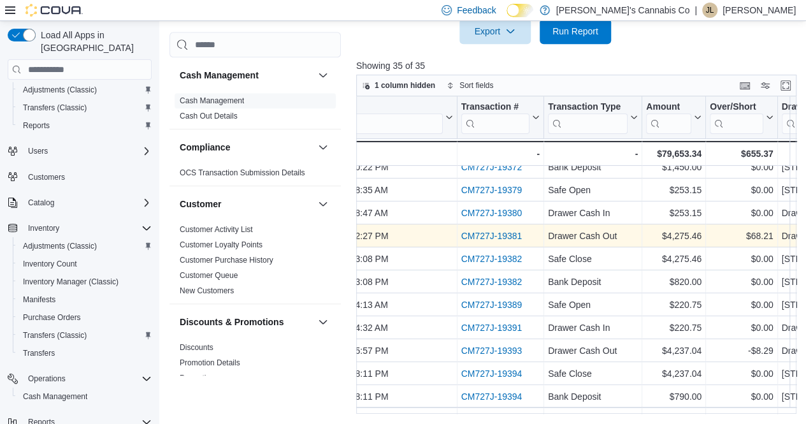
scroll to position [102, 51]
click at [506, 233] on link "CM727J-19381" at bounding box center [488, 236] width 61 height 10
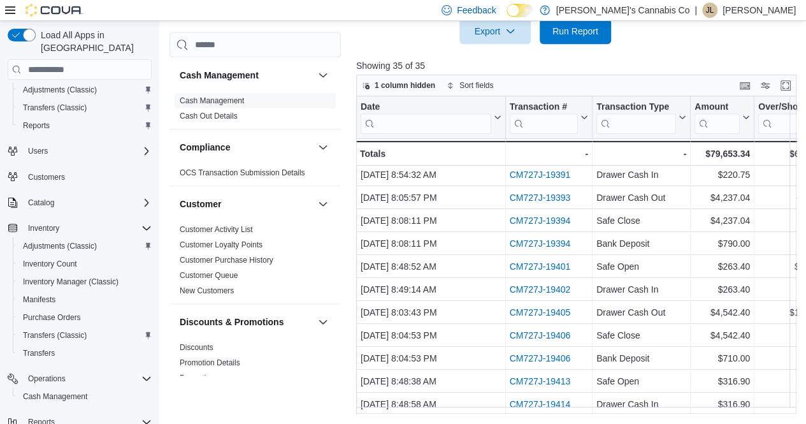
scroll to position [280, 0]
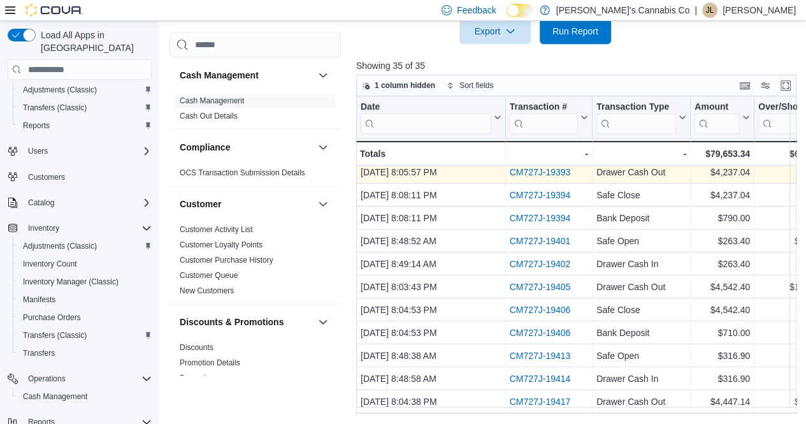
click at [552, 170] on link "CM727J-19393" at bounding box center [539, 172] width 61 height 10
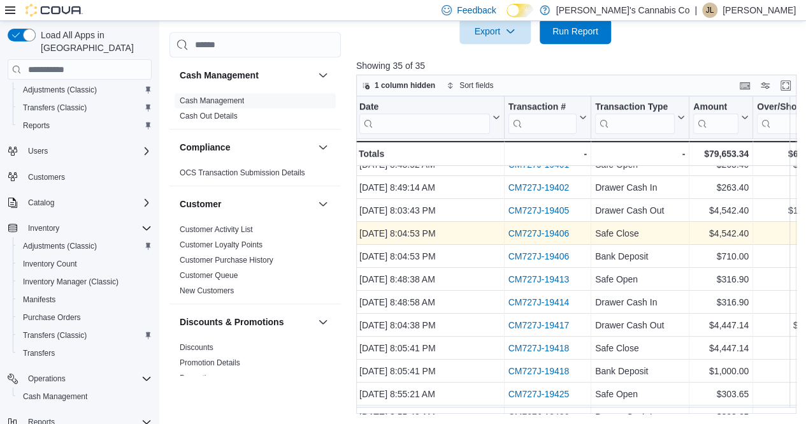
scroll to position [357, 0]
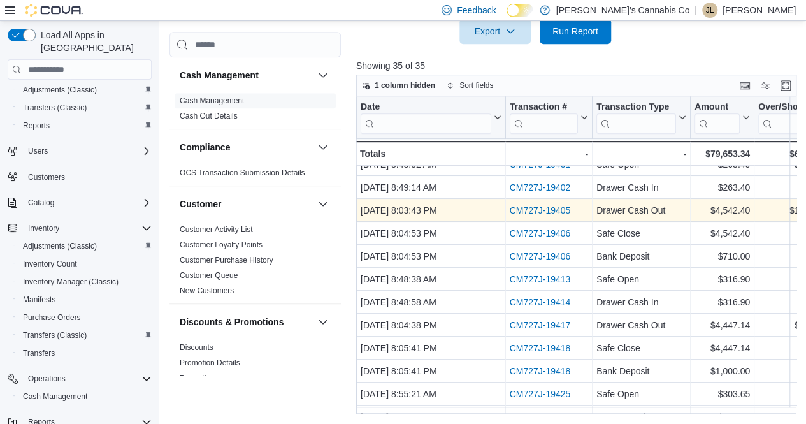
click at [553, 208] on link "CM727J-19405" at bounding box center [539, 210] width 61 height 10
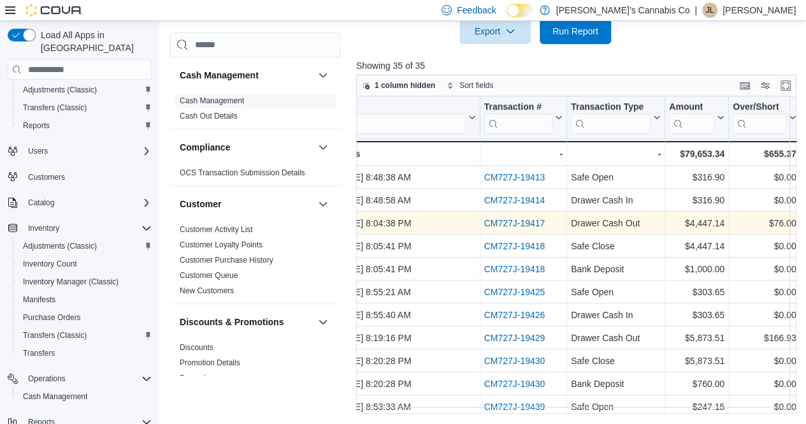
scroll to position [459, 0]
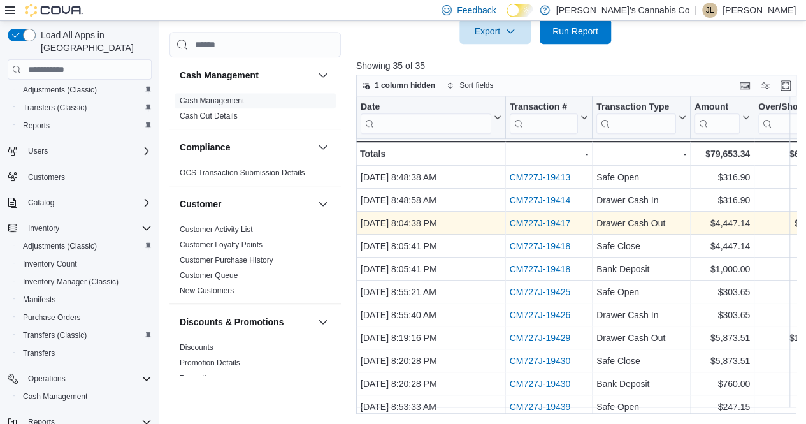
click at [557, 222] on link "CM727J-19417" at bounding box center [539, 223] width 61 height 10
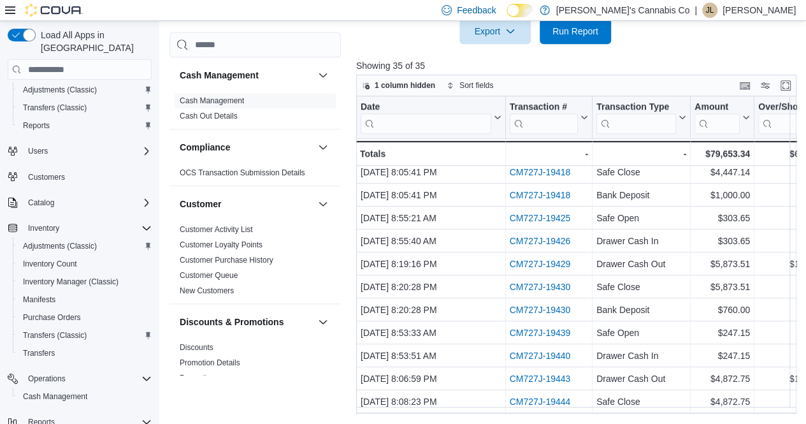
scroll to position [535, 0]
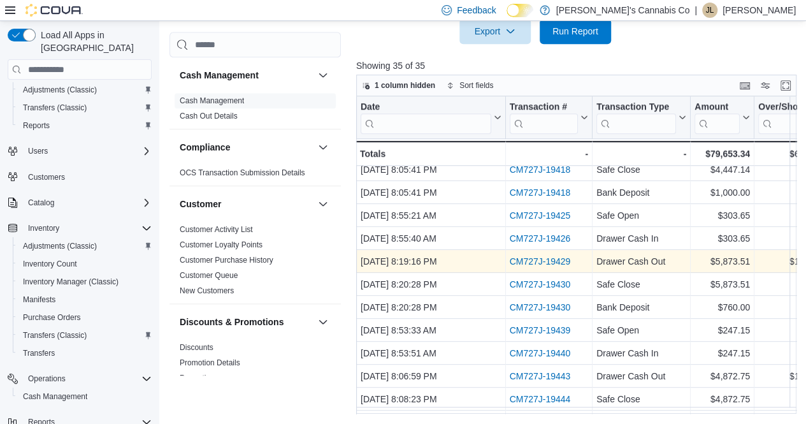
click at [534, 261] on link "CM727J-19429" at bounding box center [539, 261] width 61 height 10
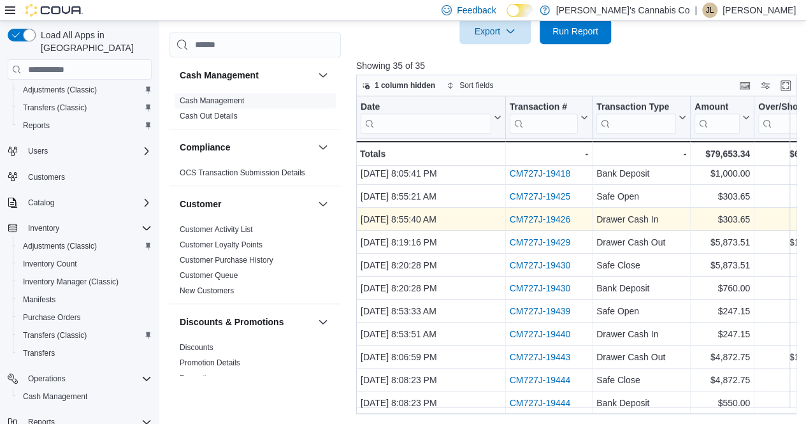
scroll to position [561, 0]
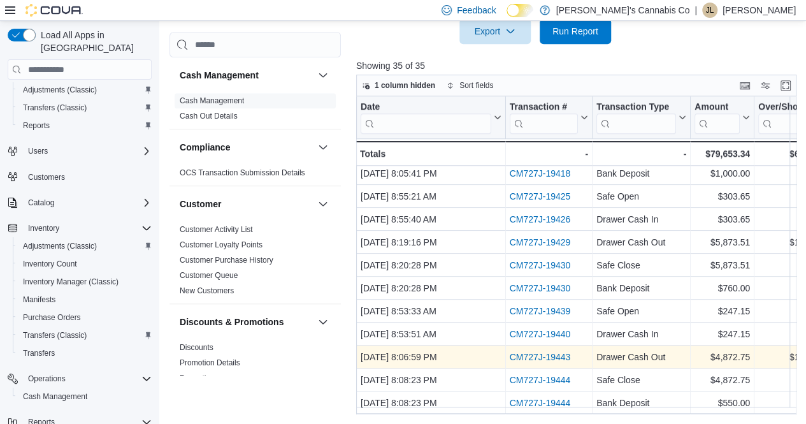
click at [553, 353] on link "CM727J-19443" at bounding box center [539, 357] width 61 height 10
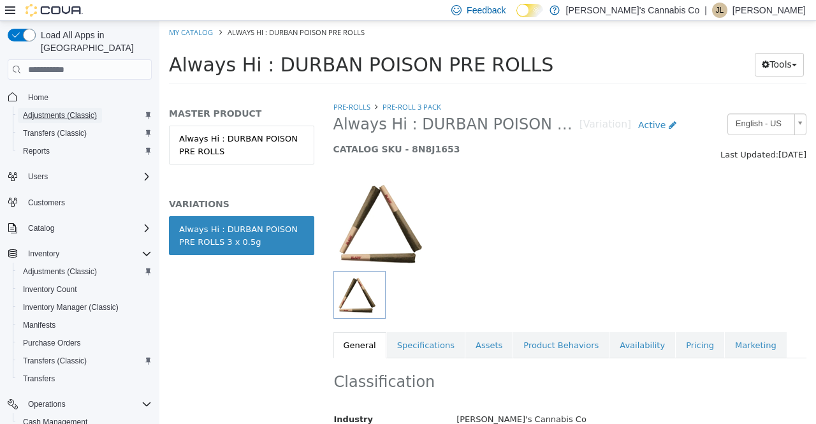
click at [83, 110] on span "Adjustments (Classic)" at bounding box center [60, 115] width 74 height 10
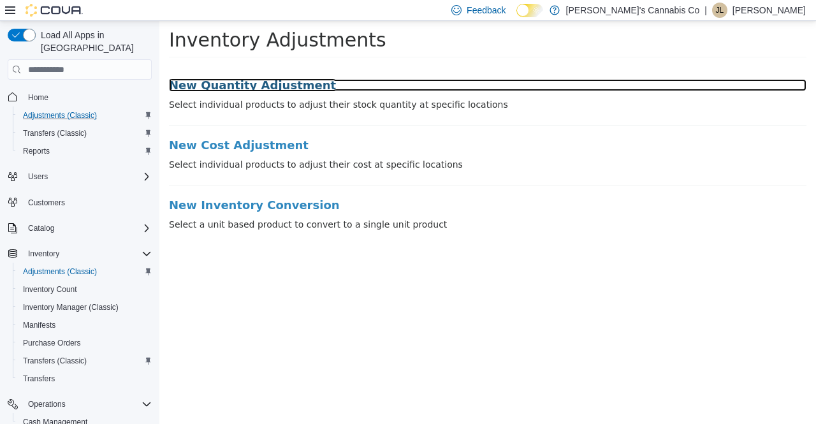
click at [259, 81] on h3 "New Quantity Adjustment" at bounding box center [487, 85] width 637 height 13
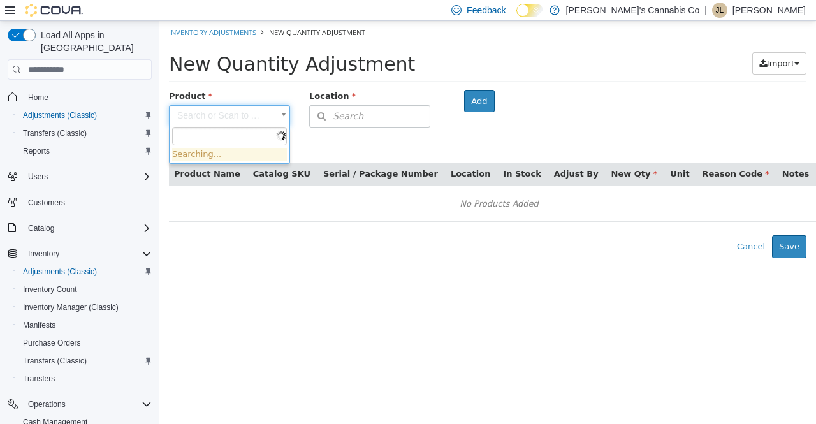
click at [250, 111] on body "× Inventory Adjustments New Quantity Adjustment New Quantity Adjustment Import …" at bounding box center [487, 139] width 656 height 237
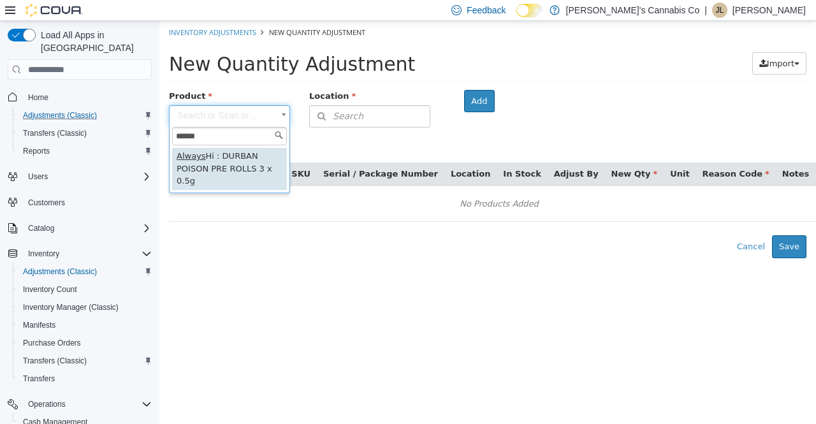
type input "******"
type input "**********"
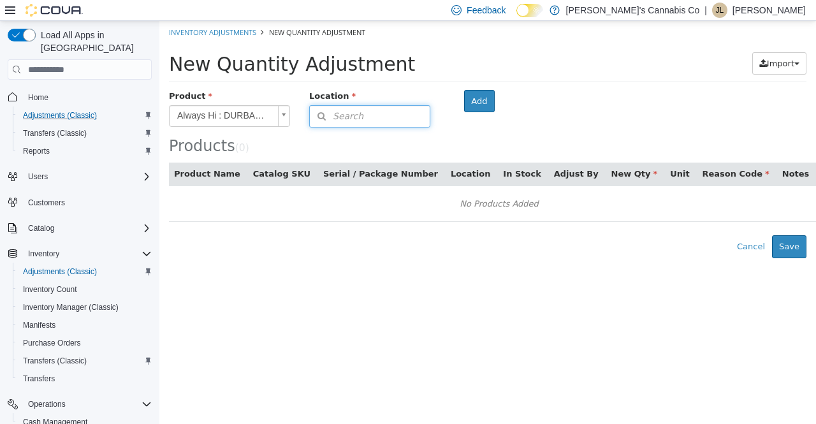
click at [370, 108] on button "Search" at bounding box center [369, 116] width 121 height 22
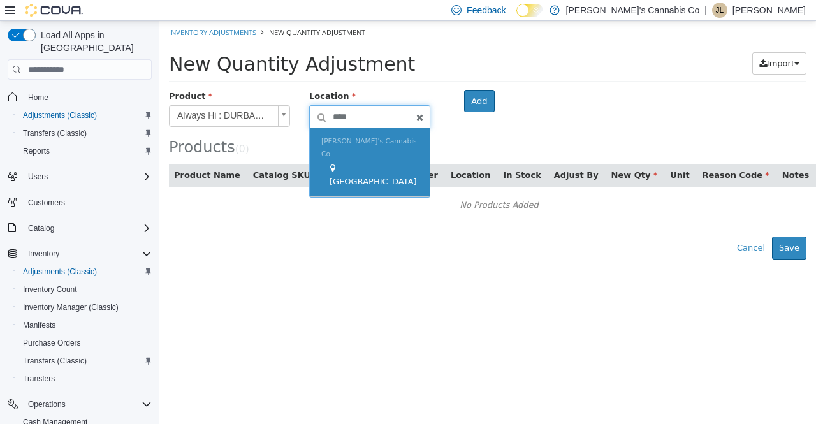
type input "****"
click at [382, 163] on div "[GEOGRAPHIC_DATA]" at bounding box center [373, 175] width 90 height 25
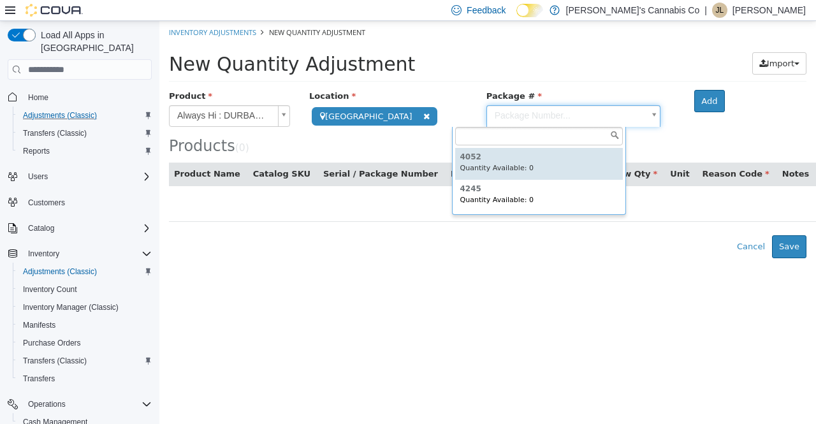
click at [535, 115] on body "**********" at bounding box center [487, 139] width 656 height 237
type input "****"
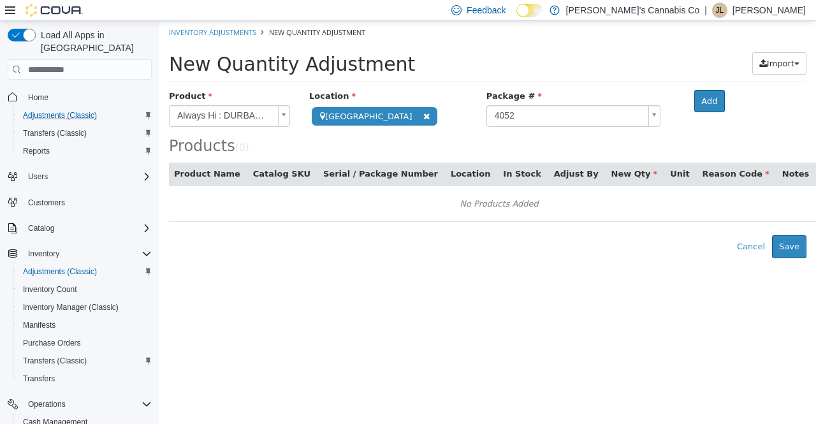
click at [503, 168] on button "In Stock" at bounding box center [523, 174] width 40 height 13
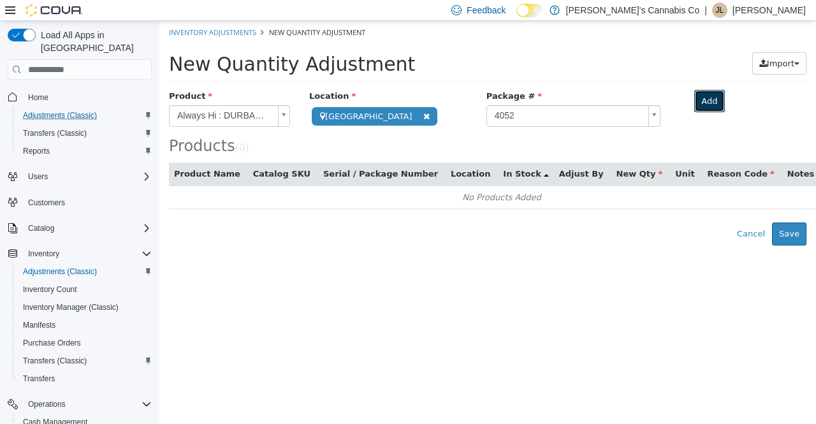
click at [694, 101] on button "Add" at bounding box center [709, 101] width 30 height 23
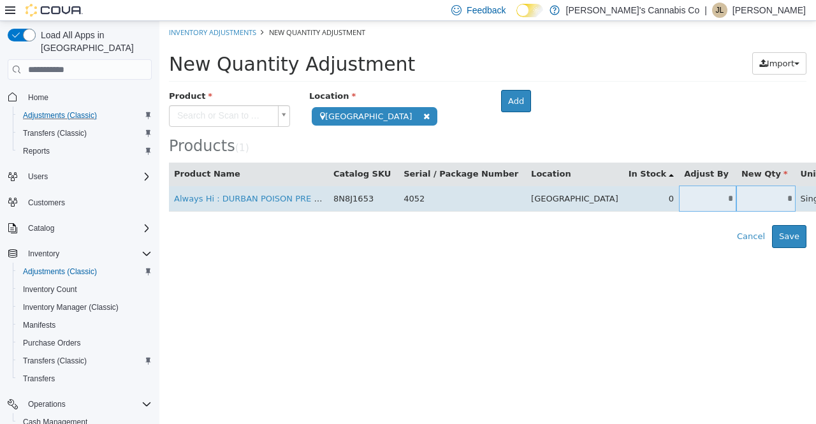
click at [679, 195] on input "*" at bounding box center [707, 199] width 57 height 10
type input "*"
click at [783, 201] on body "**********" at bounding box center [487, 134] width 656 height 227
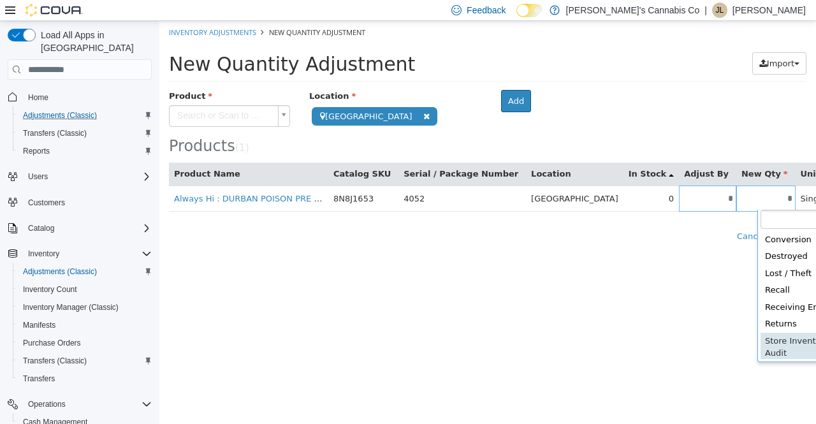
type input "**********"
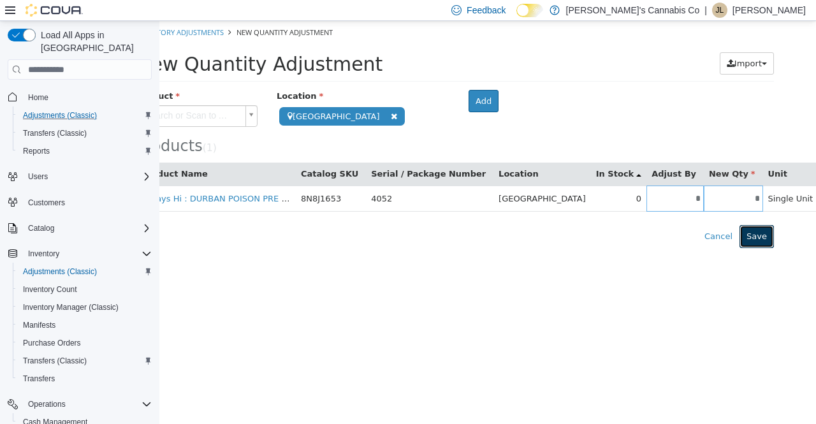
click at [766, 242] on button "Save" at bounding box center [756, 236] width 34 height 23
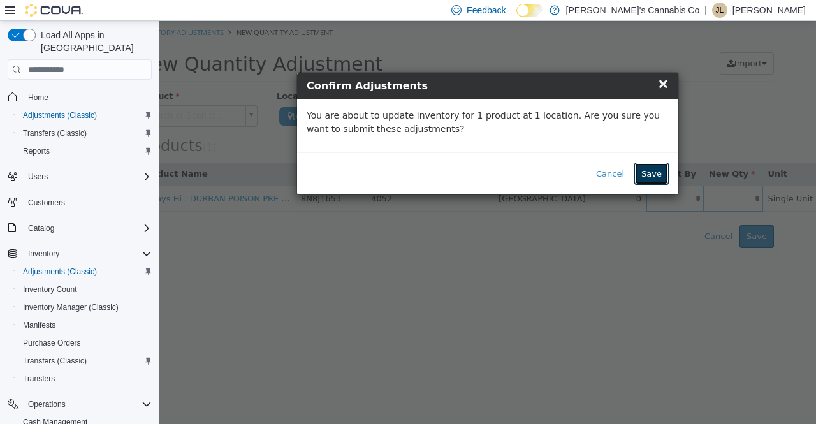
click at [656, 176] on button "Save" at bounding box center [651, 174] width 34 height 23
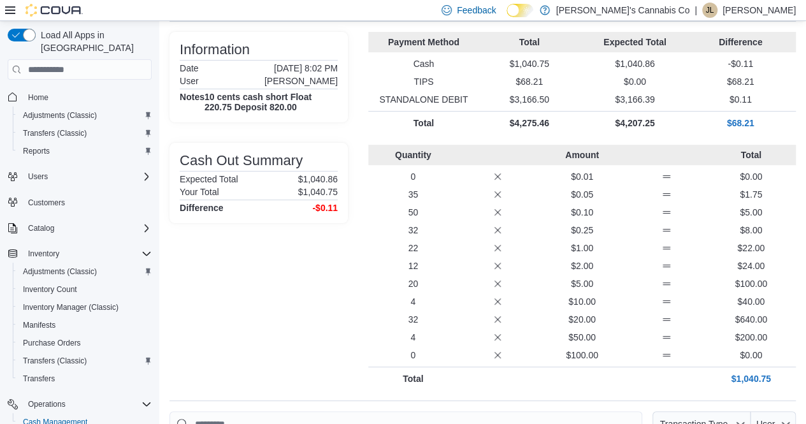
scroll to position [76, 0]
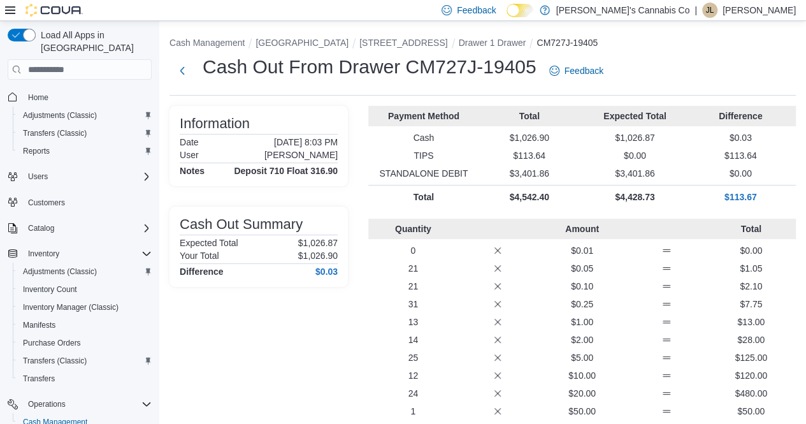
scroll to position [25, 0]
